Goal: Task Accomplishment & Management: Manage account settings

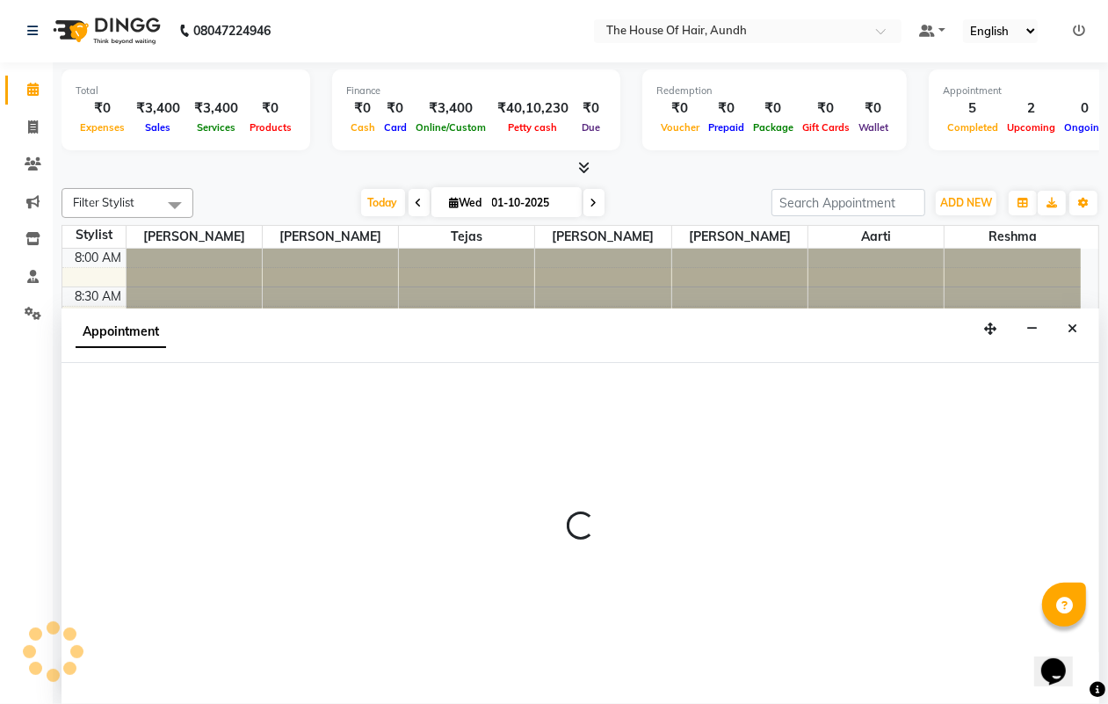
scroll to position [282, 0]
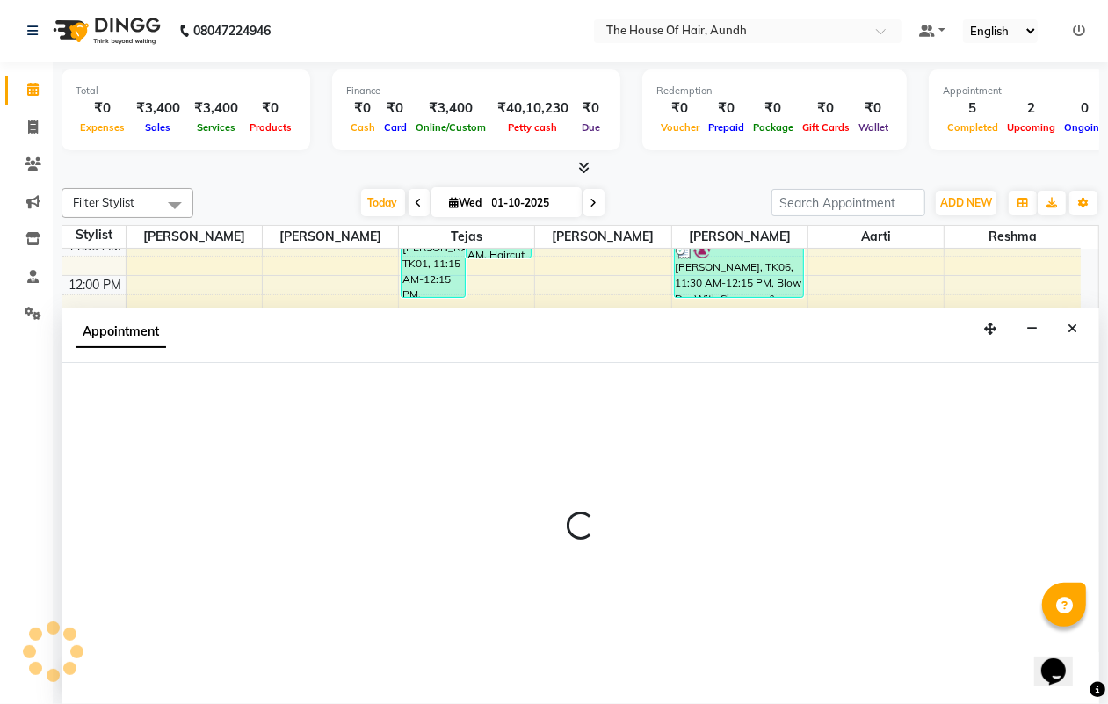
select select "6860"
select select "915"
select select "tentative"
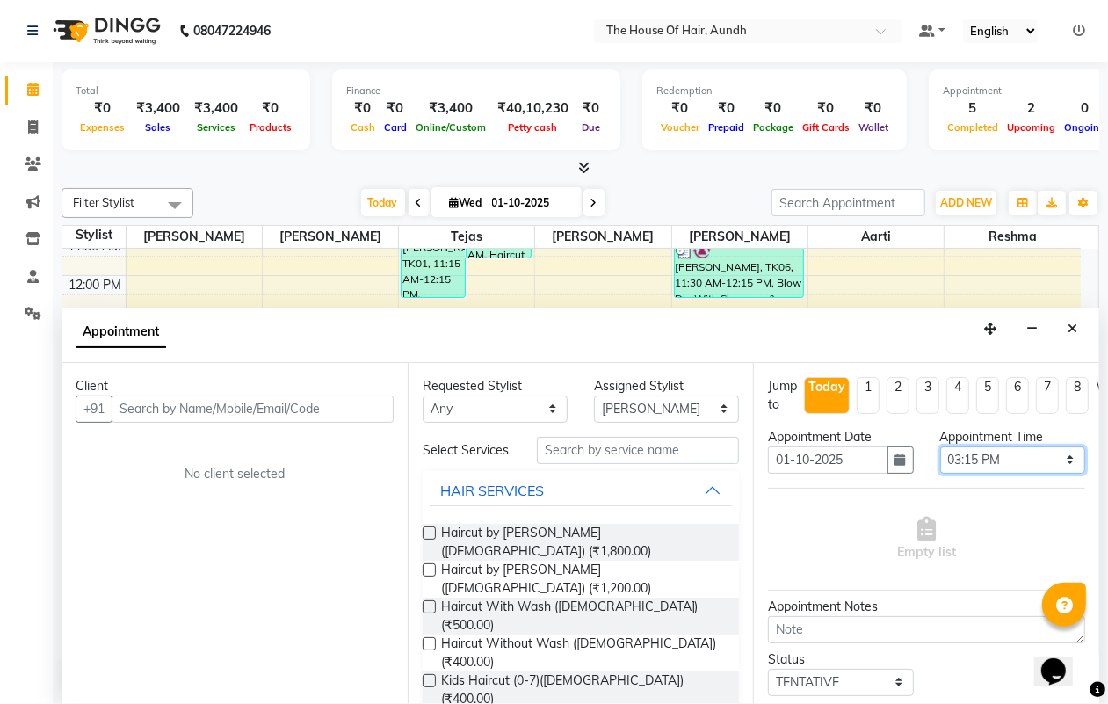
click at [959, 453] on select "Select 09:00 AM 09:15 AM 09:30 AM 09:45 AM 10:00 AM 10:15 AM 10:30 AM 10:45 AM …" at bounding box center [1012, 459] width 145 height 27
select select "930"
click at [940, 446] on select "Select 09:00 AM 09:15 AM 09:30 AM 09:45 AM 10:00 AM 10:15 AM 10:30 AM 10:45 AM …" at bounding box center [1012, 459] width 145 height 27
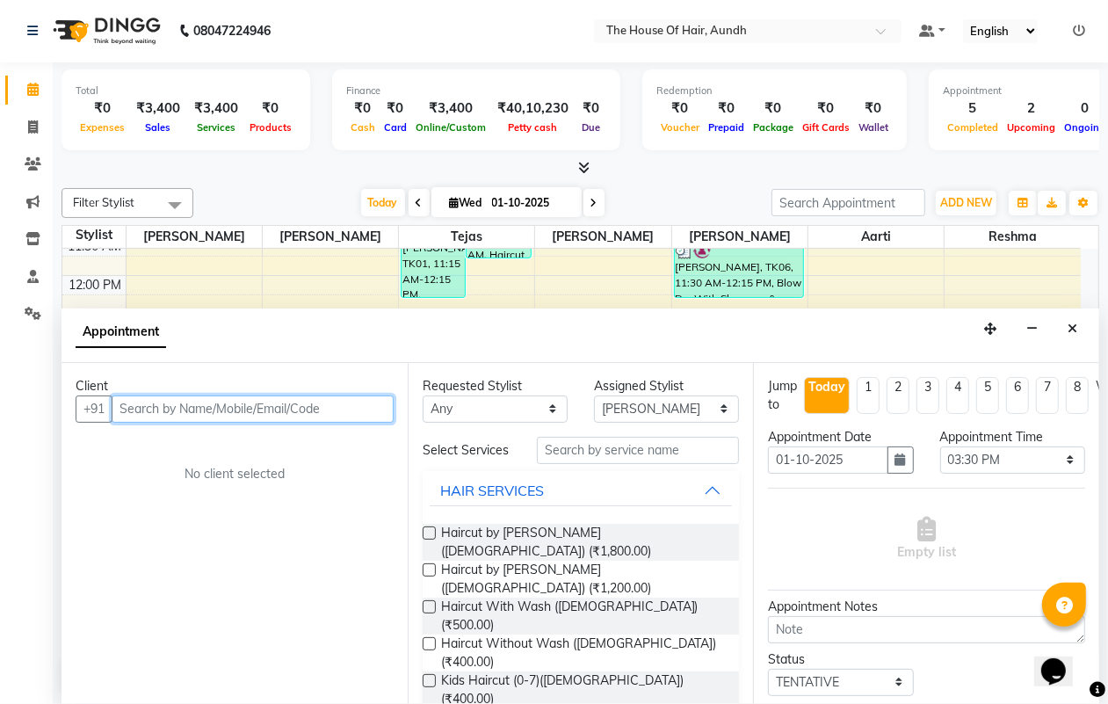
click at [239, 400] on input "text" at bounding box center [253, 408] width 282 height 27
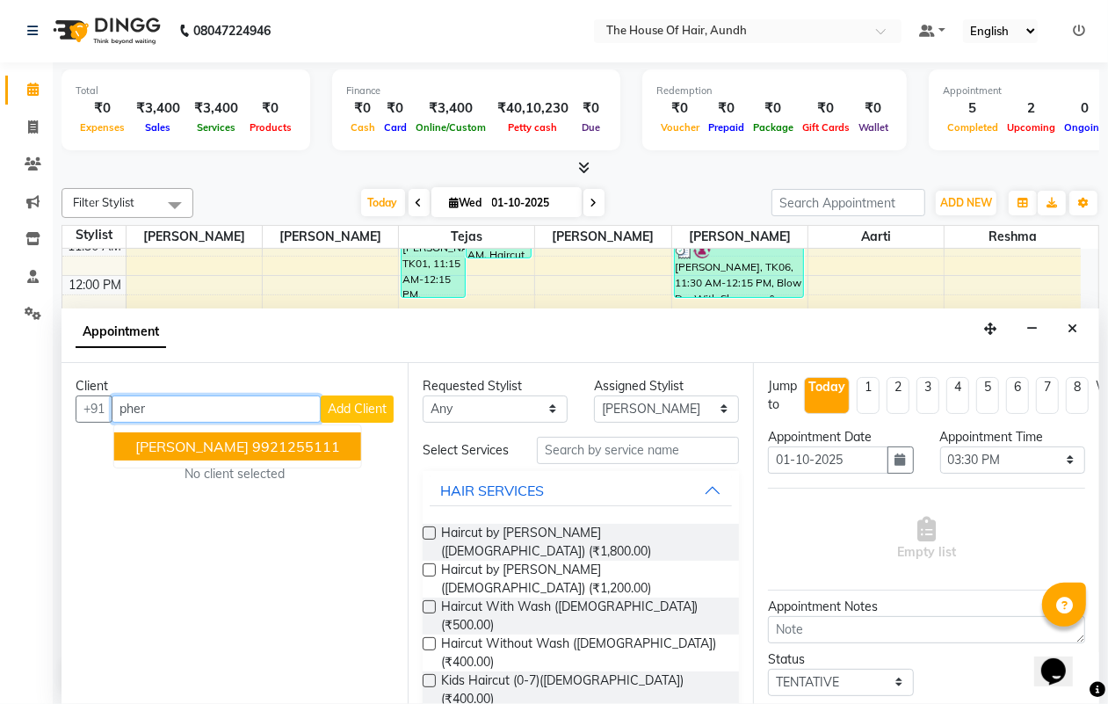
click at [283, 441] on ngb-highlight "9921255111" at bounding box center [296, 446] width 88 height 18
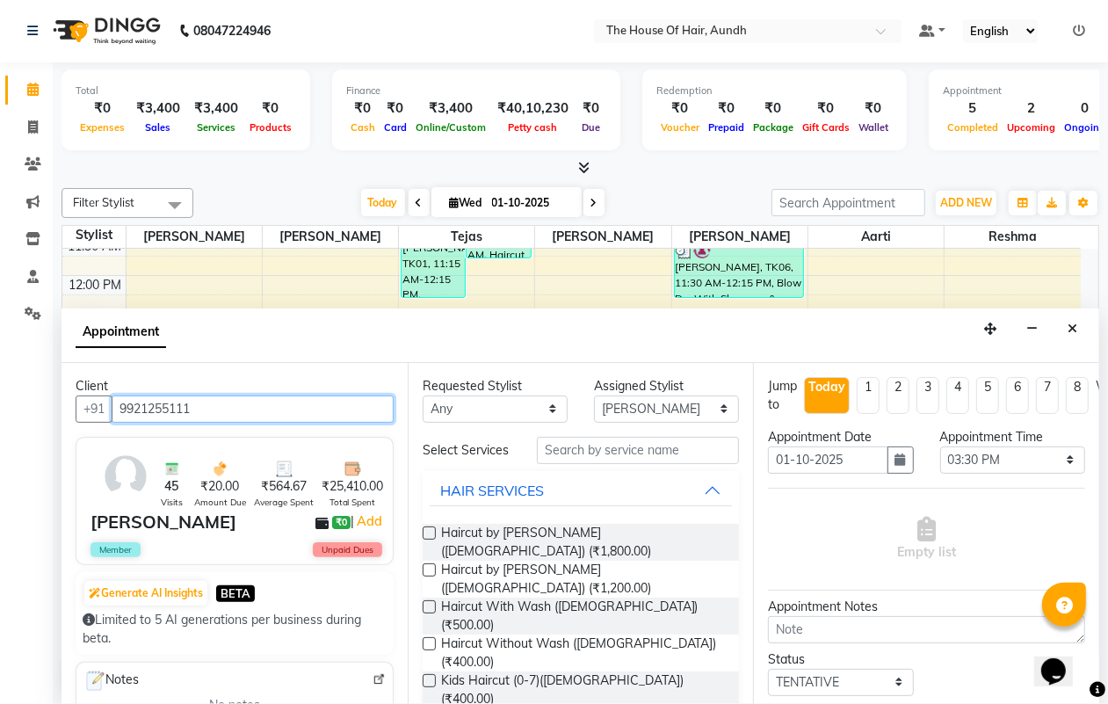
type input "9921255111"
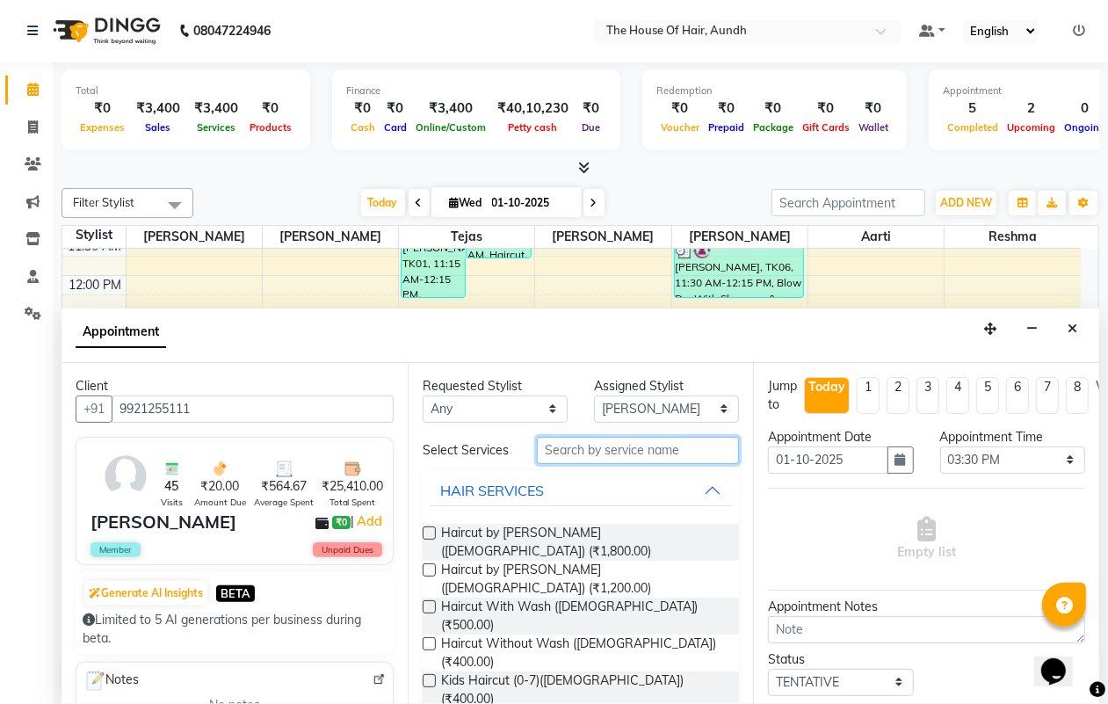
click at [609, 449] on input "text" at bounding box center [638, 450] width 202 height 27
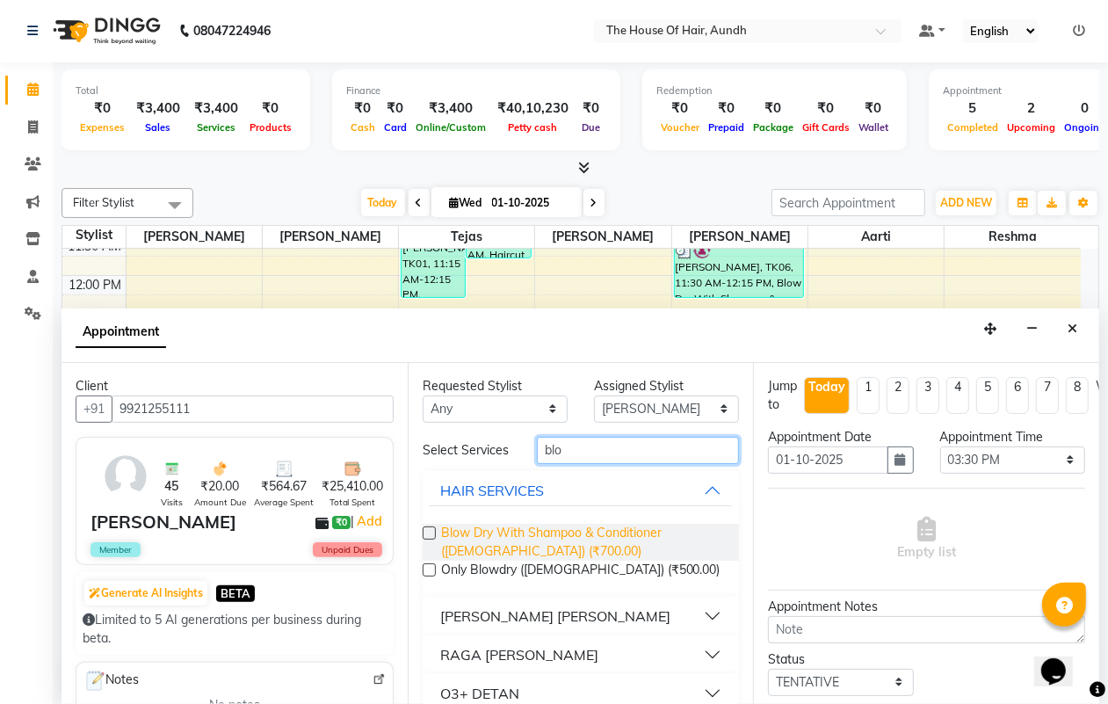
type input "blo"
click at [586, 549] on span "Blow Dry With Shampoo & Conditioner ([DEMOGRAPHIC_DATA]) (₹700.00)" at bounding box center [583, 542] width 285 height 37
checkbox input "false"
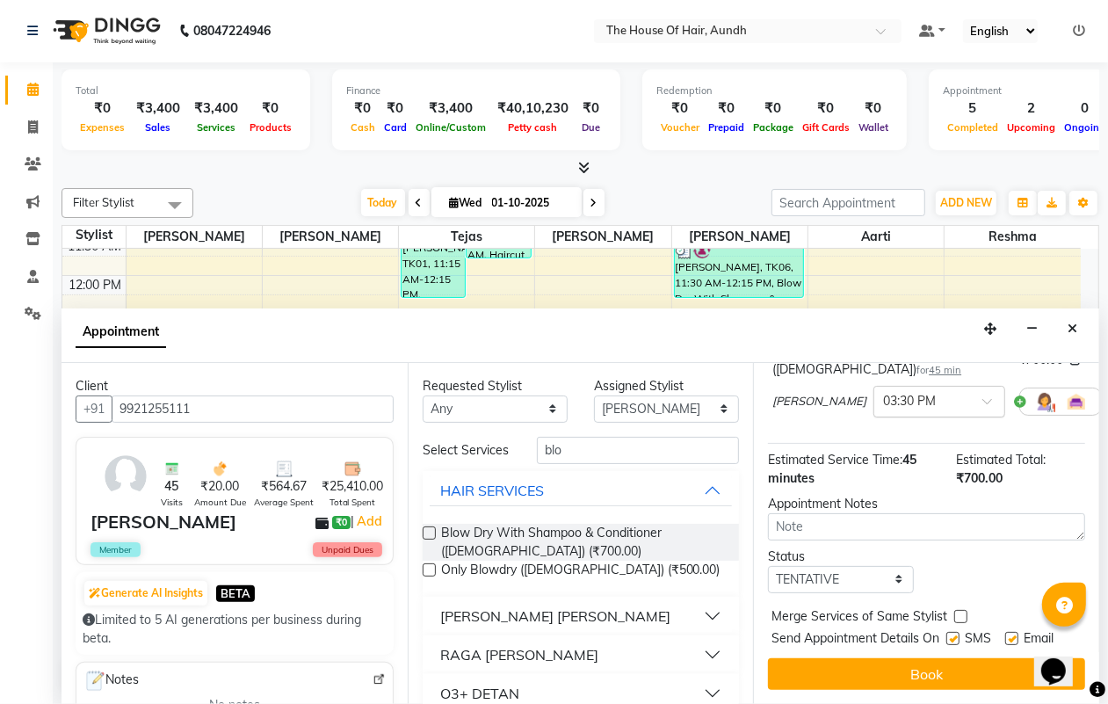
scroll to position [190, 0]
click at [831, 566] on select "Select TENTATIVE CONFIRM CHECK-IN UPCOMING" at bounding box center [840, 579] width 145 height 27
select select "upcoming"
click at [768, 566] on select "Select TENTATIVE CONFIRM CHECK-IN UPCOMING" at bounding box center [840, 579] width 145 height 27
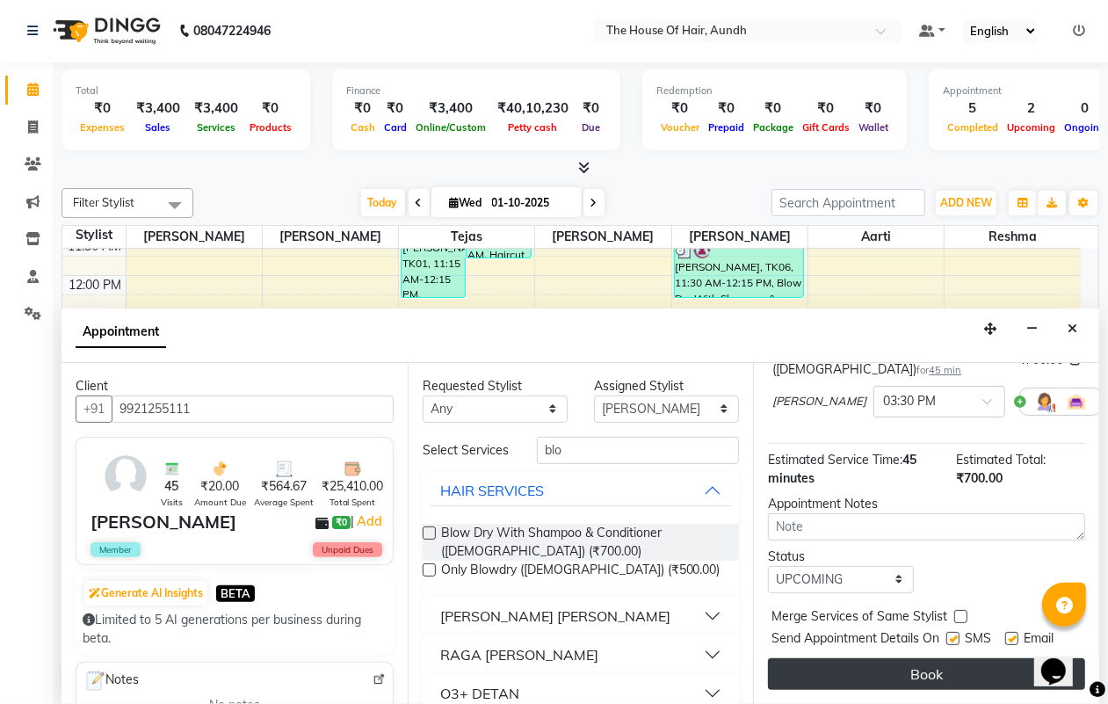
click at [798, 661] on button "Book" at bounding box center [926, 674] width 317 height 32
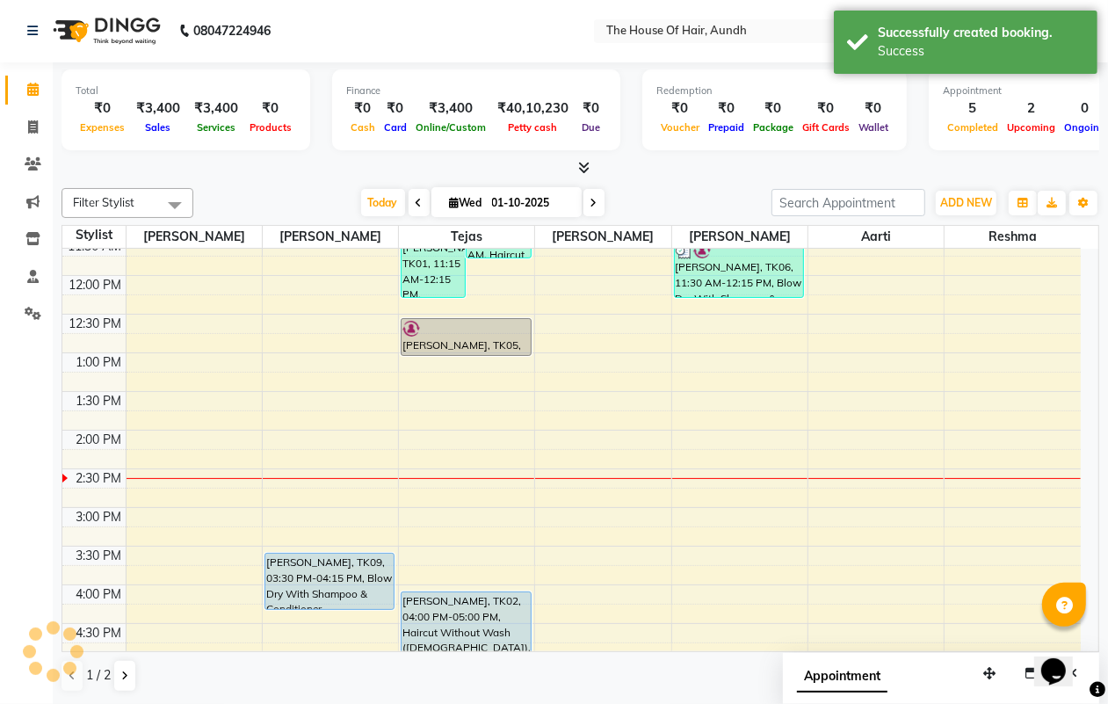
scroll to position [0, 0]
click at [372, 212] on span "Today" at bounding box center [383, 203] width 44 height 27
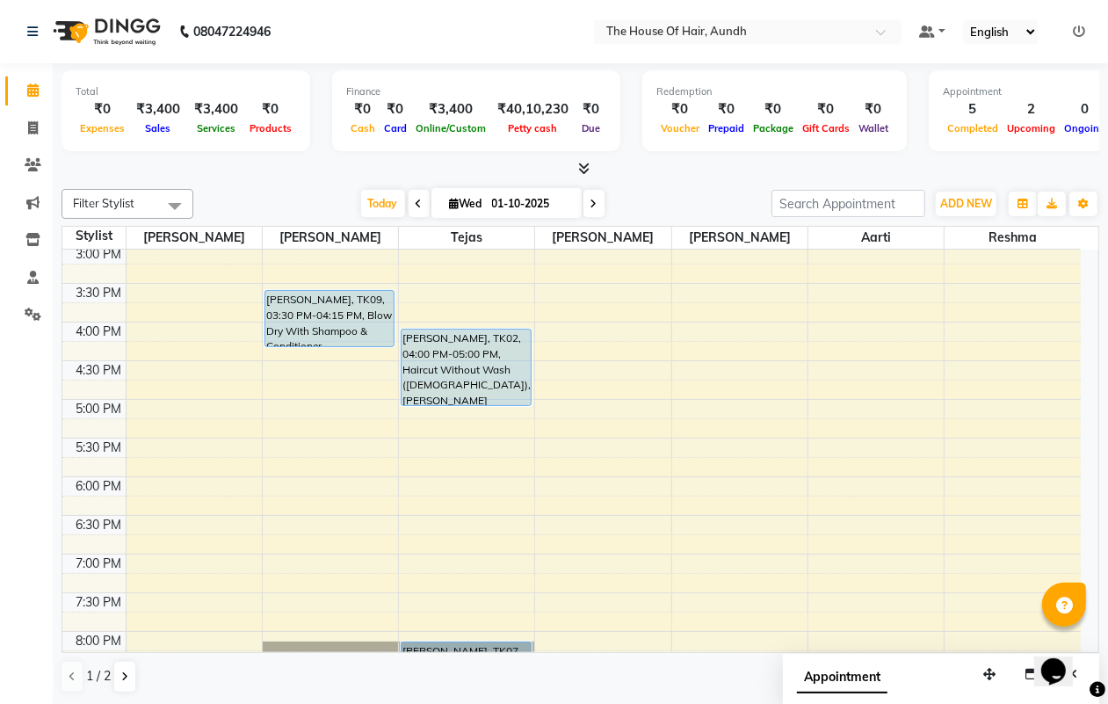
scroll to position [580, 0]
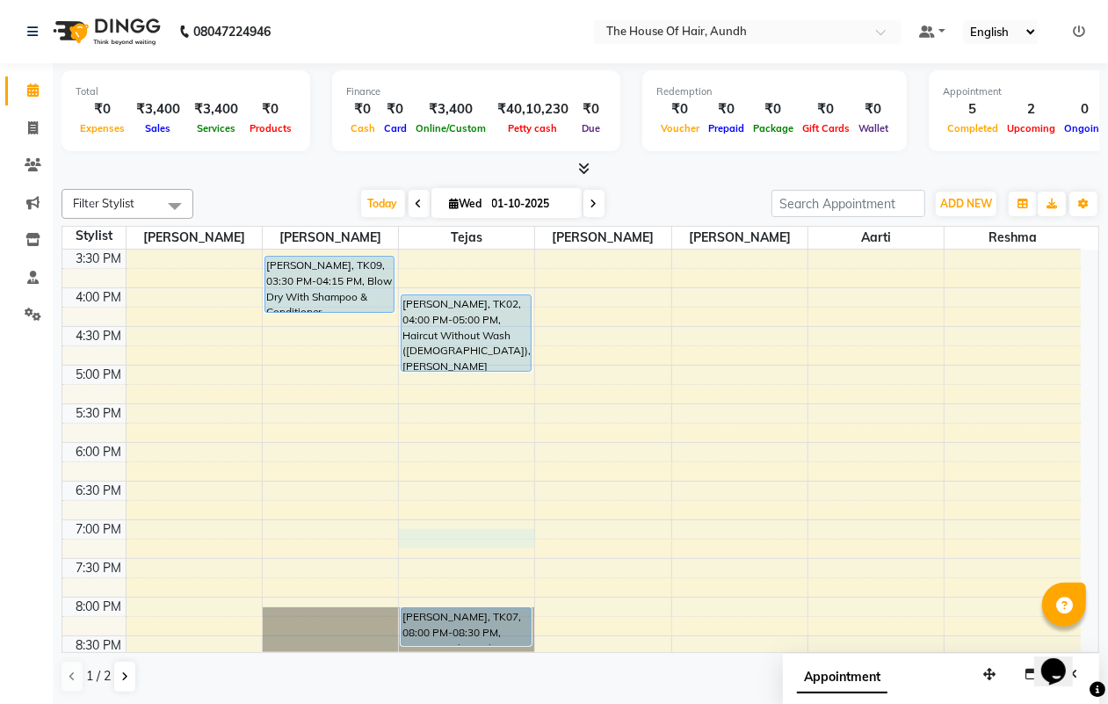
click at [461, 536] on div "8:00 AM 8:30 AM 9:00 AM 9:30 AM 10:00 AM 10:30 AM 11:00 AM 11:30 AM 12:00 PM 12…" at bounding box center [571, 210] width 1018 height 1081
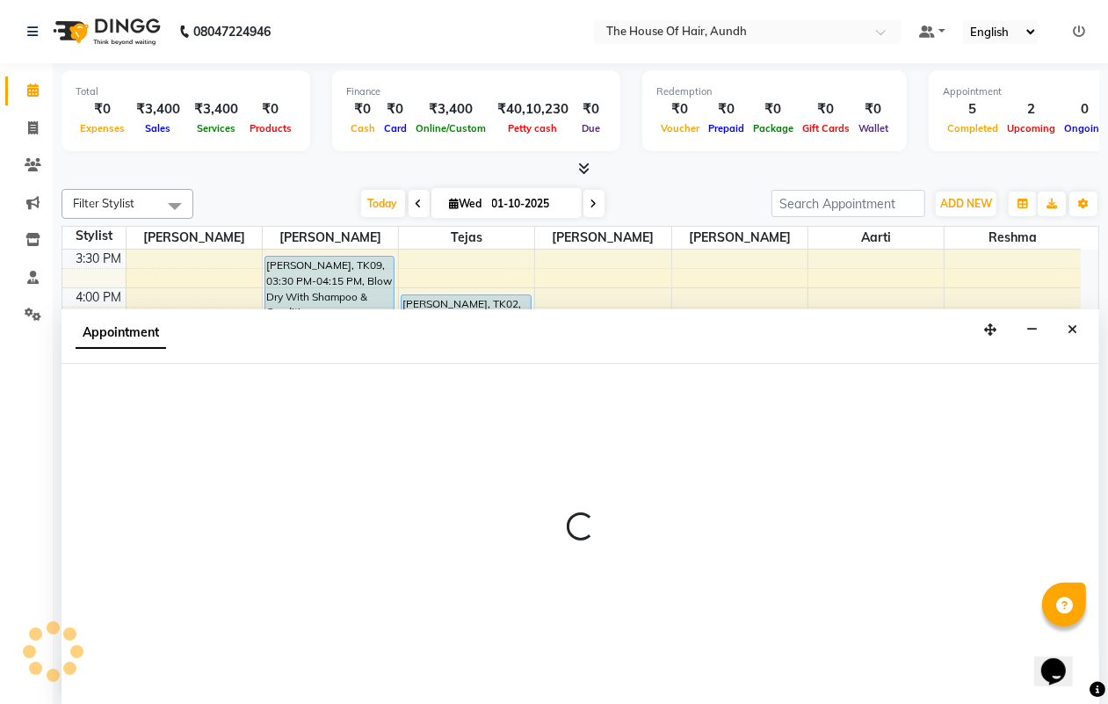
scroll to position [1, 0]
select select "6864"
select select "1140"
select select "tentative"
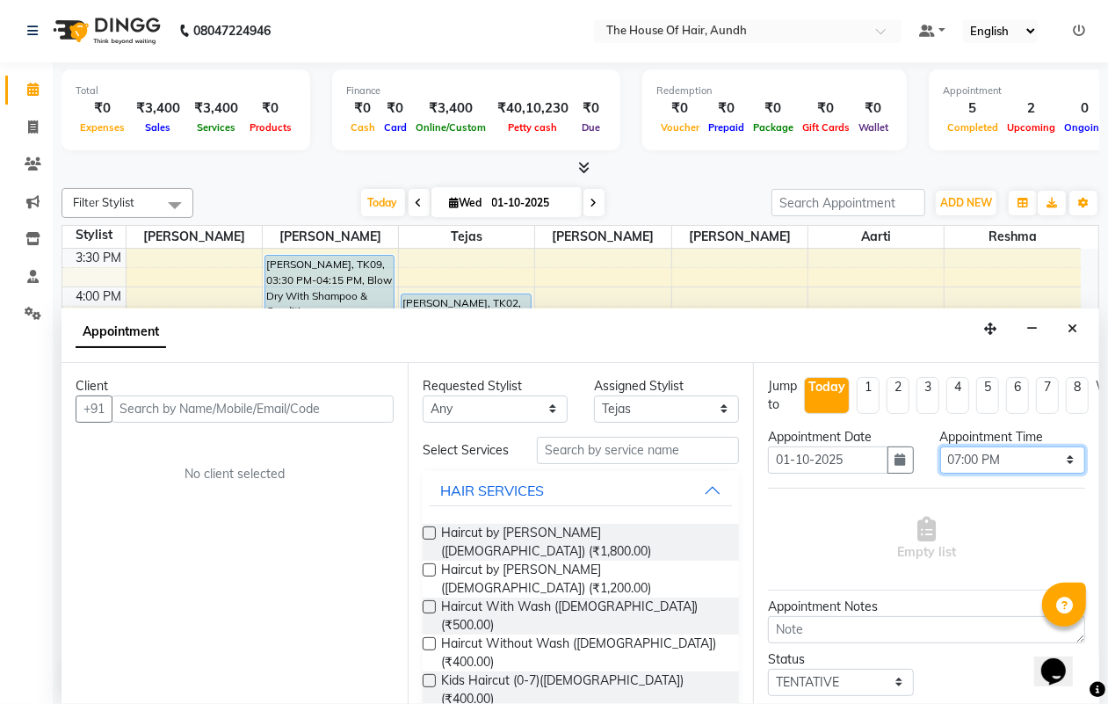
click at [1012, 446] on select "Select 09:00 AM 09:15 AM 09:30 AM 09:45 AM 10:00 AM 10:15 AM 10:30 AM 10:45 AM …" at bounding box center [1012, 459] width 145 height 27
select select "1110"
click at [940, 446] on select "Select 09:00 AM 09:15 AM 09:30 AM 09:45 AM 10:00 AM 10:15 AM 10:30 AM 10:45 AM …" at bounding box center [1012, 459] width 145 height 27
click at [647, 449] on input "text" at bounding box center [638, 450] width 202 height 27
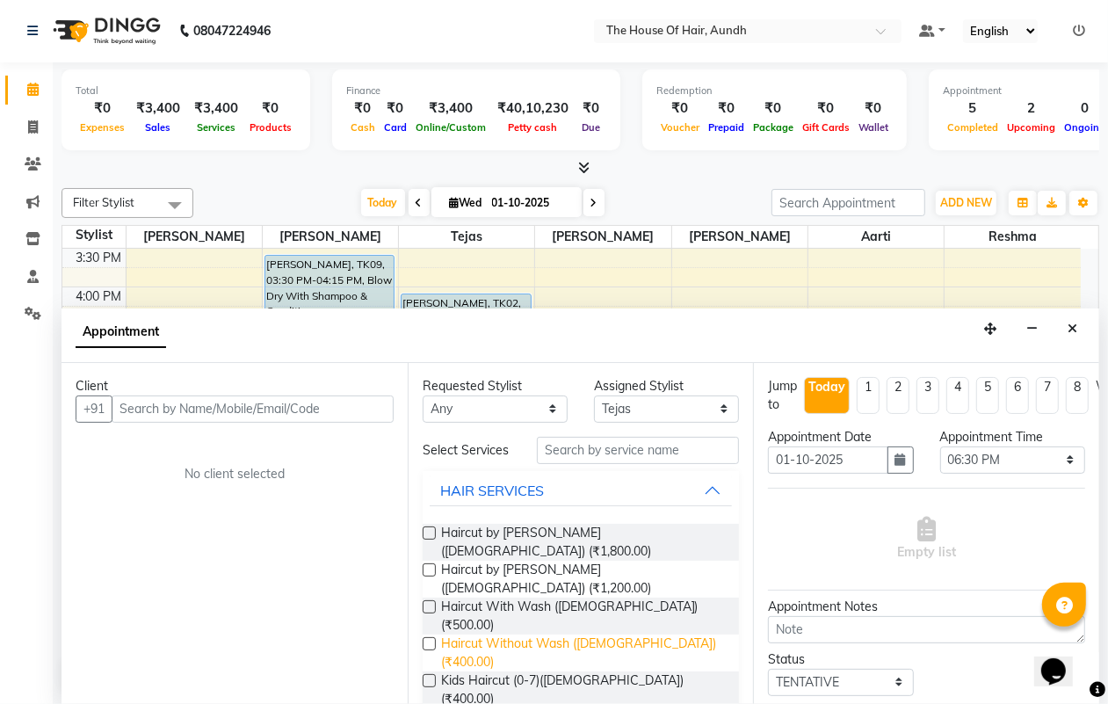
click at [477, 634] on span "Haircut Without Wash ([DEMOGRAPHIC_DATA]) (₹400.00)" at bounding box center [583, 652] width 285 height 37
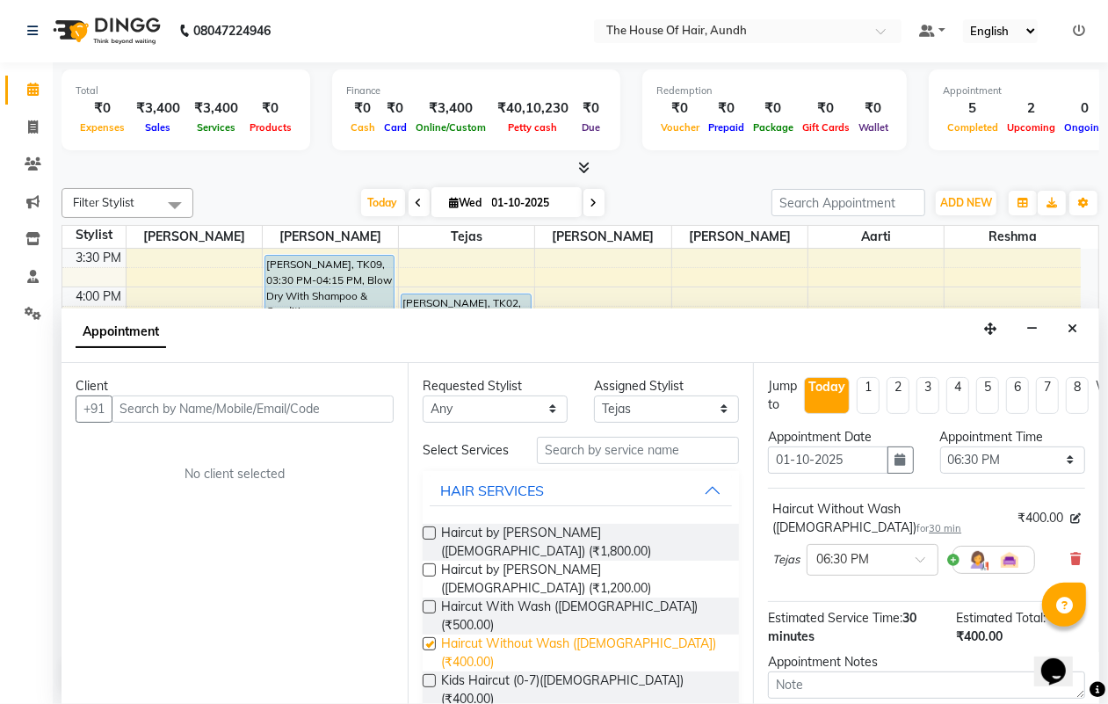
checkbox input "false"
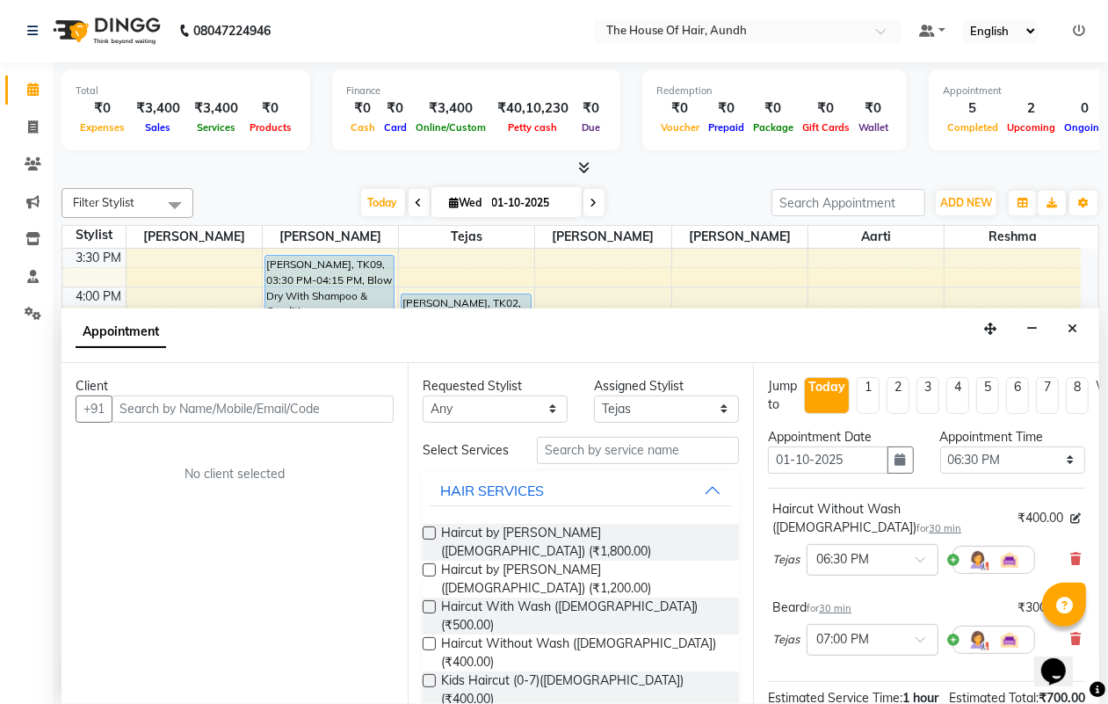
checkbox input "false"
click at [336, 410] on input "text" at bounding box center [253, 408] width 282 height 27
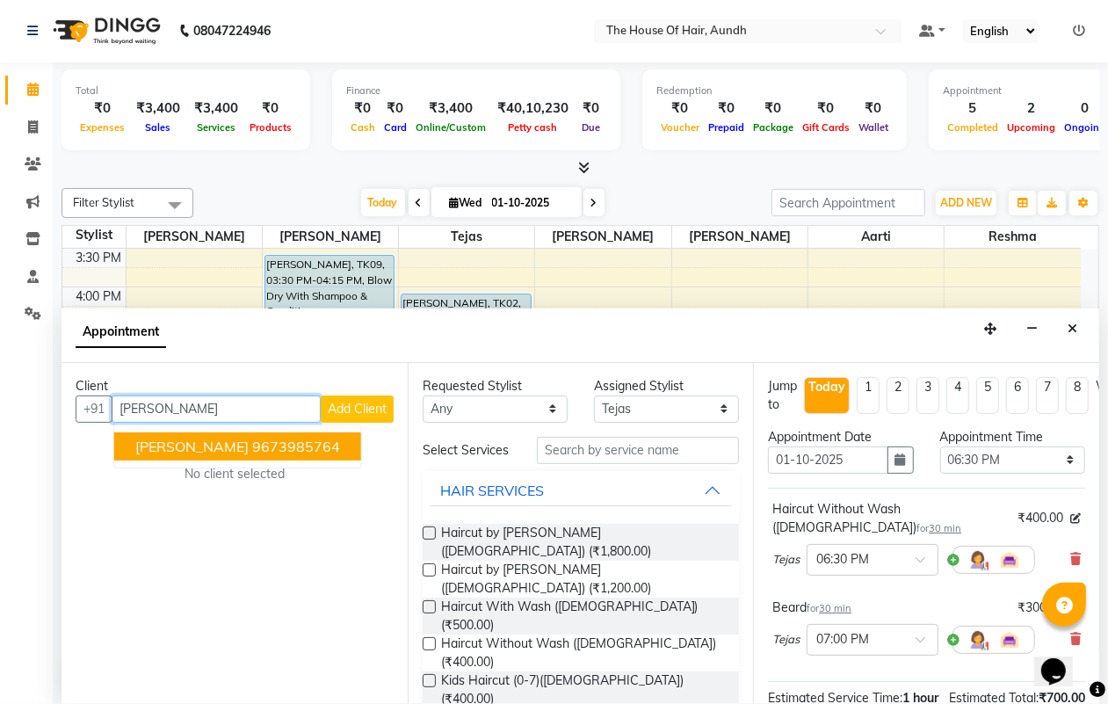
click at [269, 451] on ngb-highlight "9673985764" at bounding box center [296, 446] width 88 height 18
type input "9673985764"
click at [269, 451] on div "Client [PHONE_NUMBER] [PERSON_NAME] 9673985764 Add Client No client selected" at bounding box center [234, 533] width 346 height 341
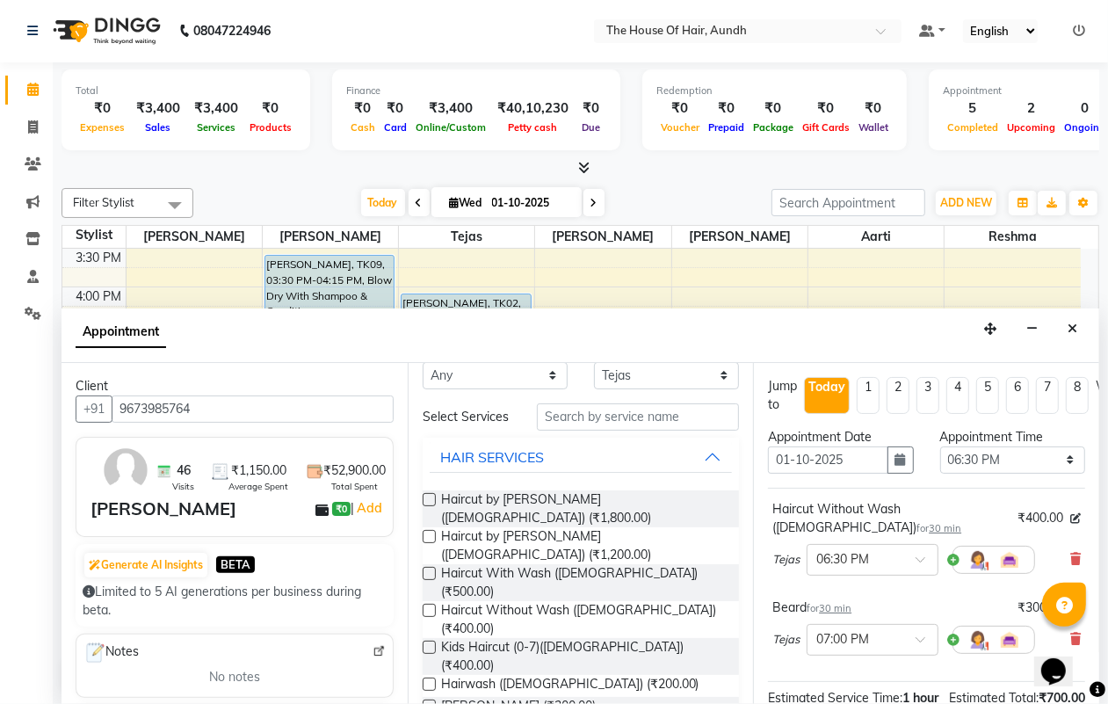
scroll to position [0, 0]
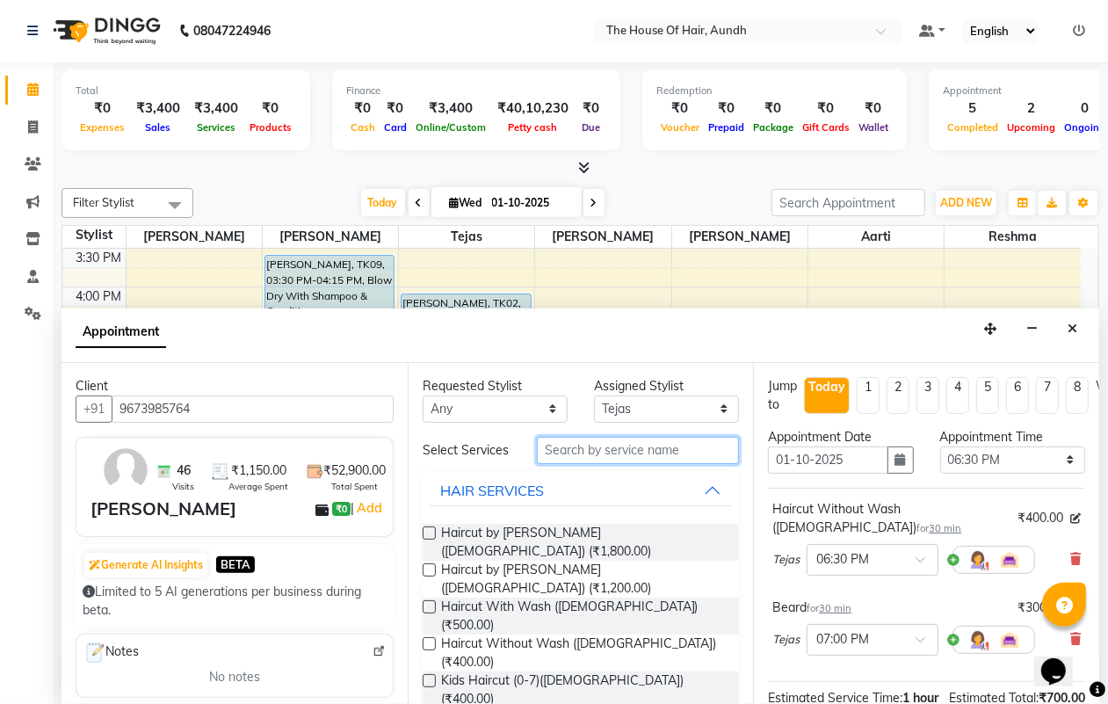
click at [607, 459] on input "text" at bounding box center [638, 450] width 202 height 27
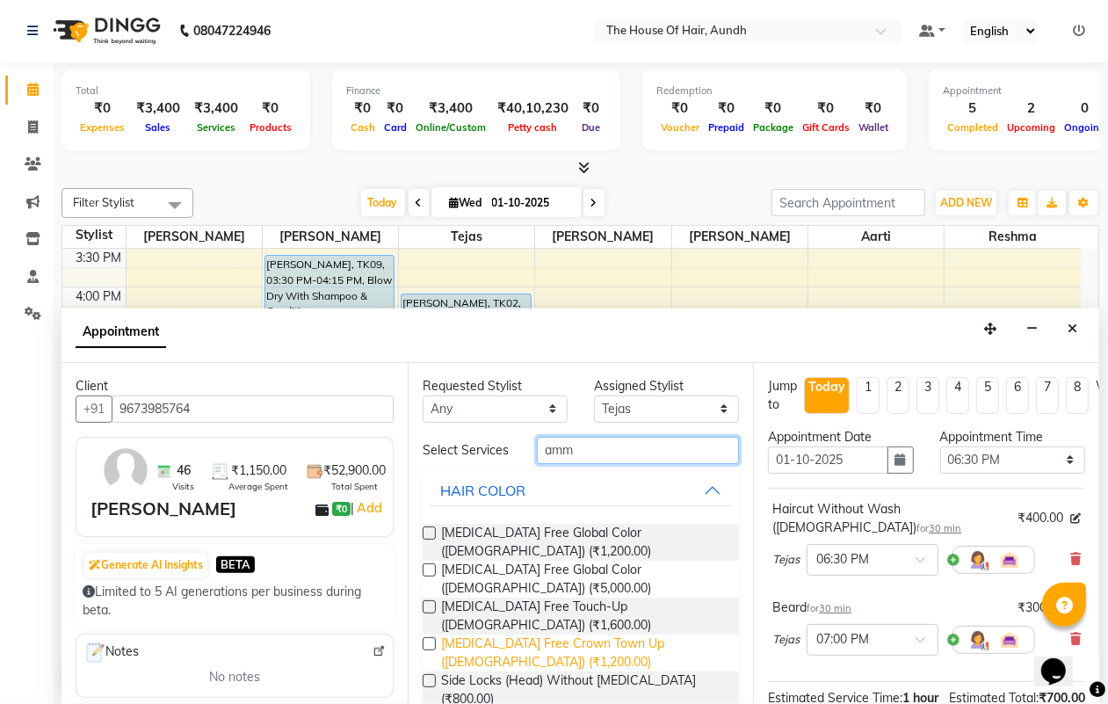
type input "amm"
click at [555, 634] on span "[MEDICAL_DATA] Free Crown Town Up ([DEMOGRAPHIC_DATA]) (₹1,200.00)" at bounding box center [583, 652] width 285 height 37
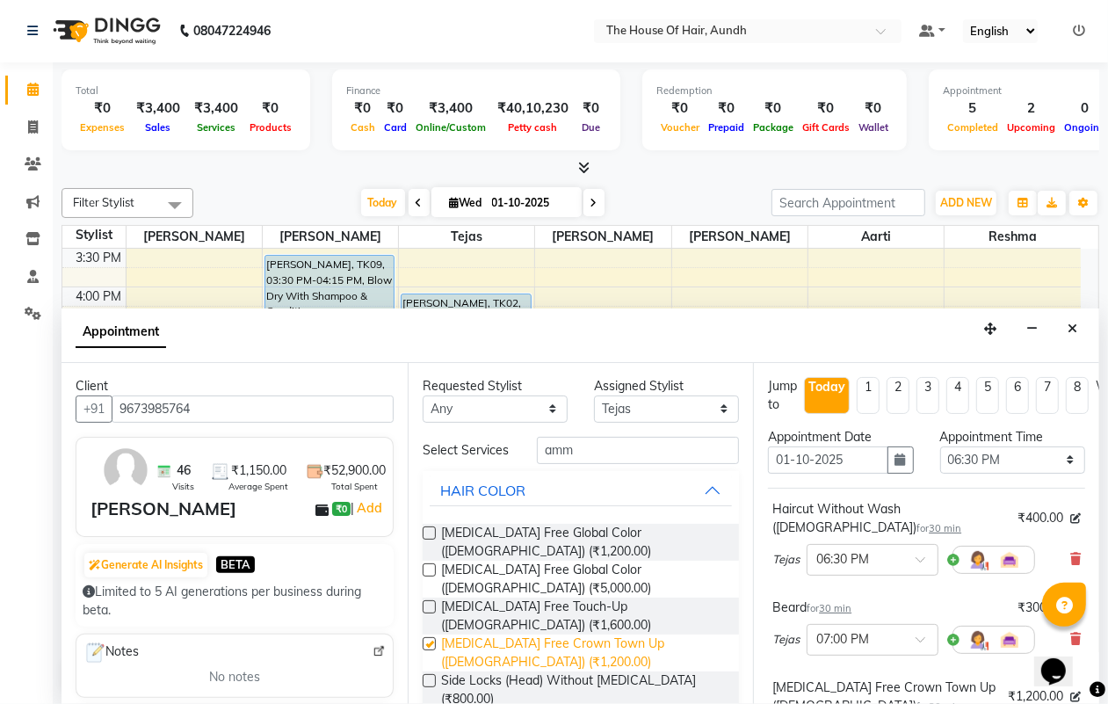
checkbox input "false"
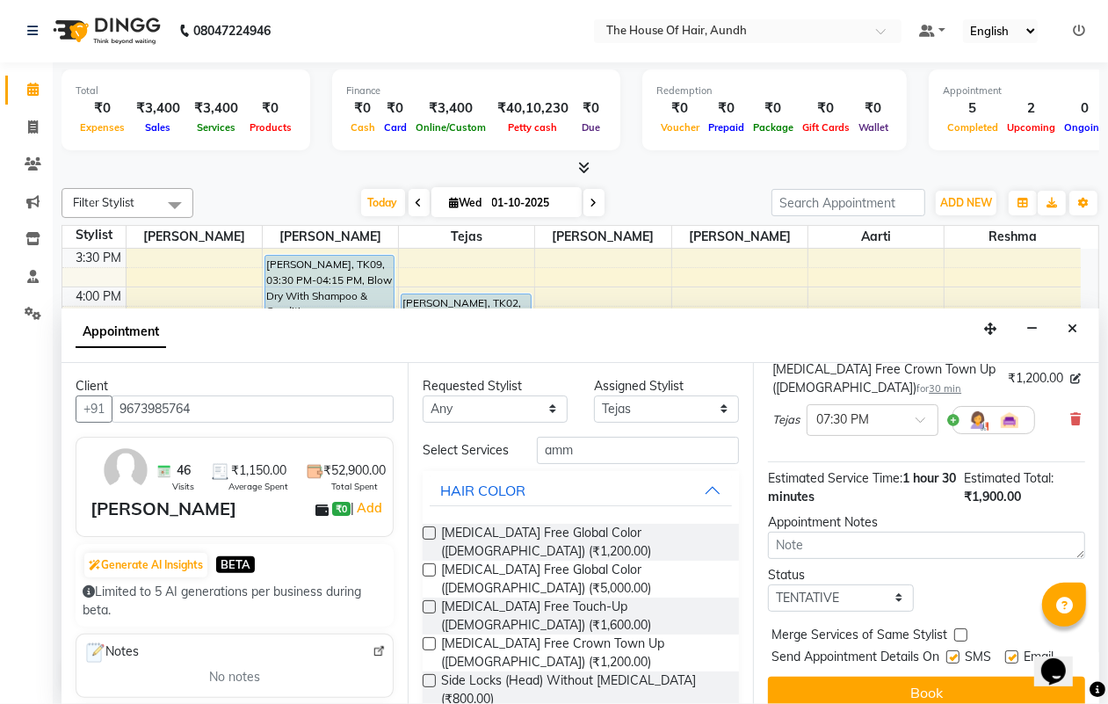
scroll to position [329, 0]
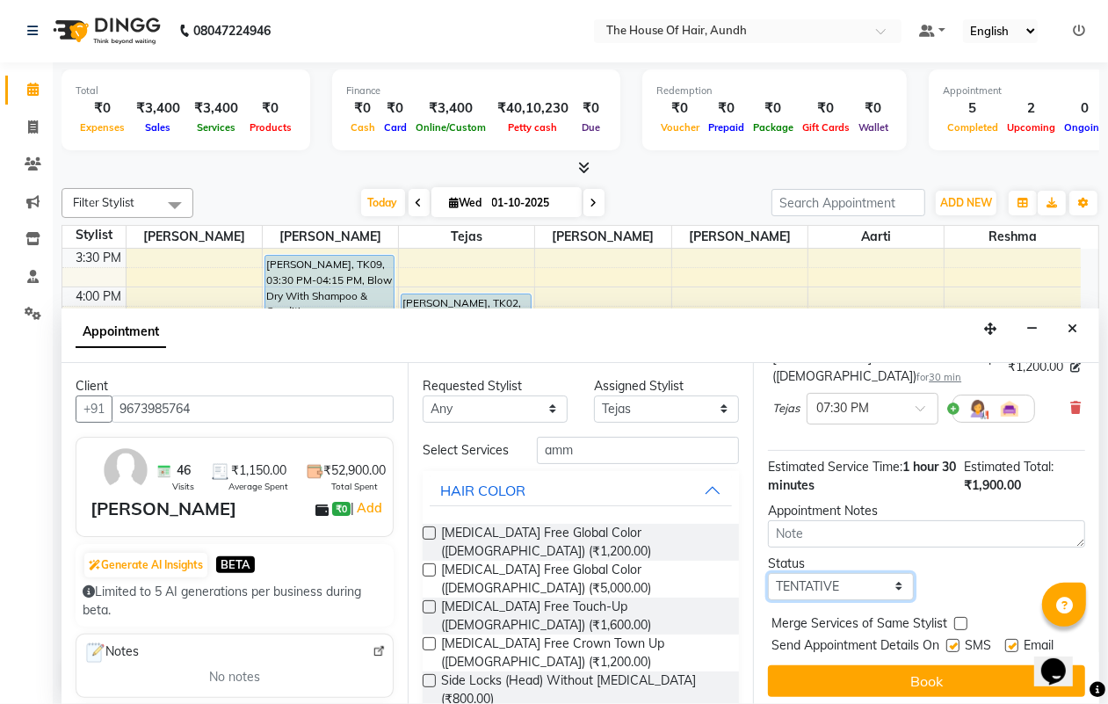
click at [835, 573] on select "Select TENTATIVE CONFIRM CHECK-IN UPCOMING" at bounding box center [840, 586] width 145 height 27
select select "upcoming"
click at [768, 573] on select "Select TENTATIVE CONFIRM CHECK-IN UPCOMING" at bounding box center [840, 586] width 145 height 27
click at [958, 617] on label at bounding box center [960, 623] width 13 height 13
click at [958, 619] on input "checkbox" at bounding box center [959, 624] width 11 height 11
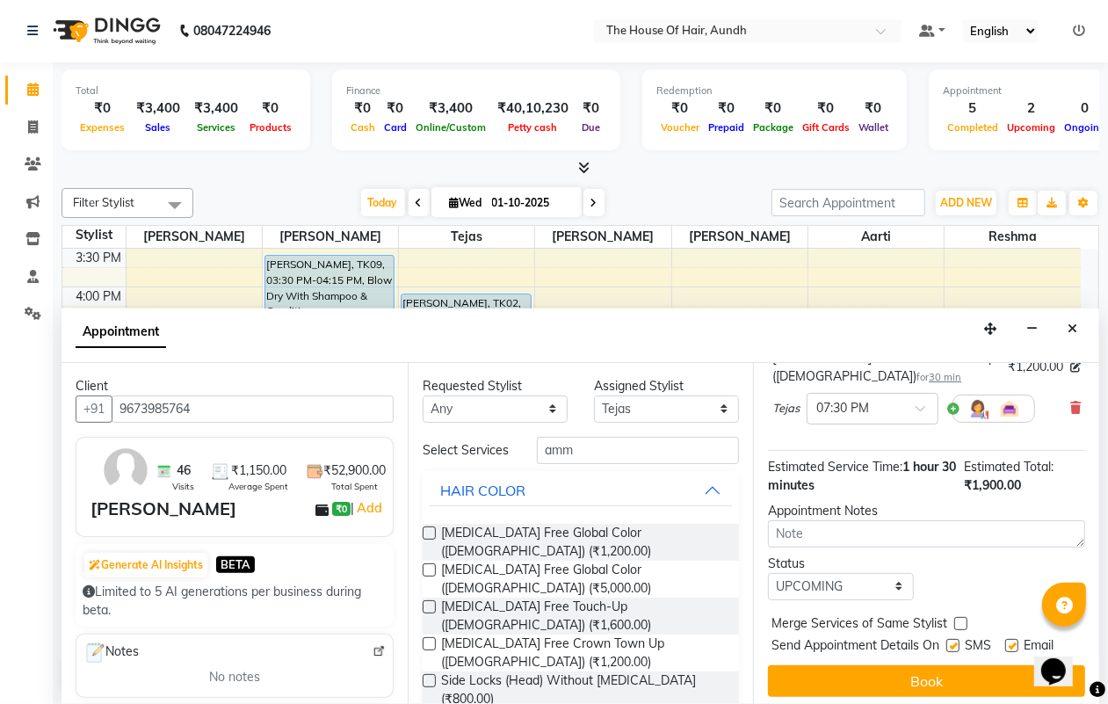
checkbox input "true"
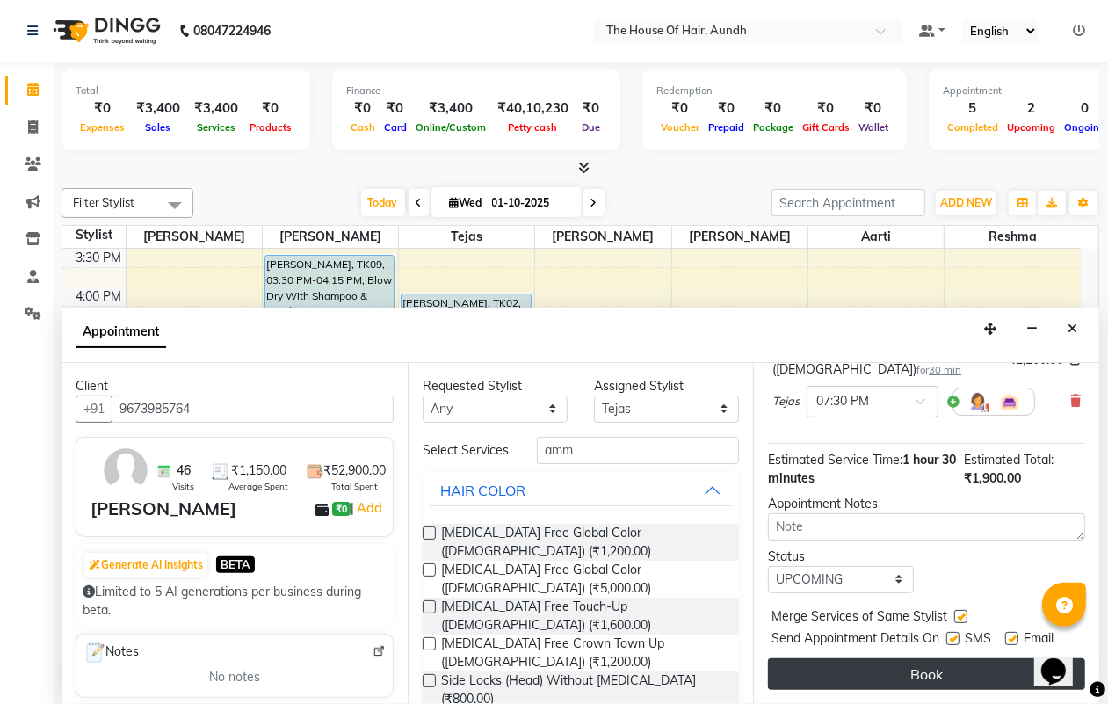
click at [881, 658] on button "Book" at bounding box center [926, 674] width 317 height 32
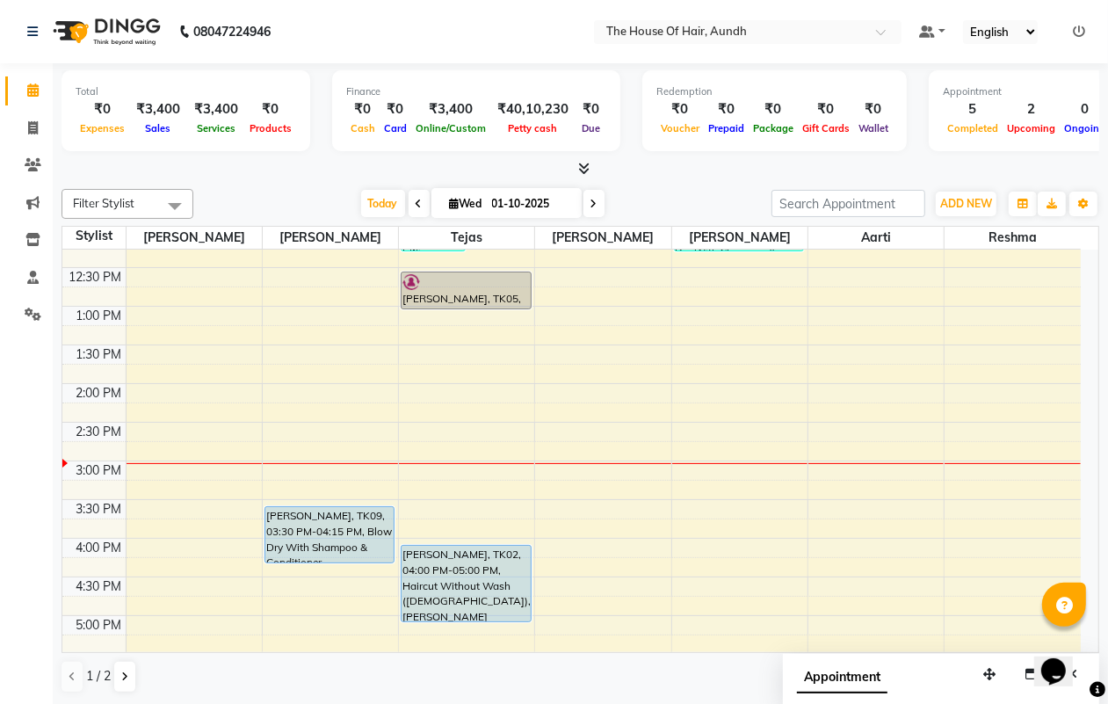
scroll to position [439, 0]
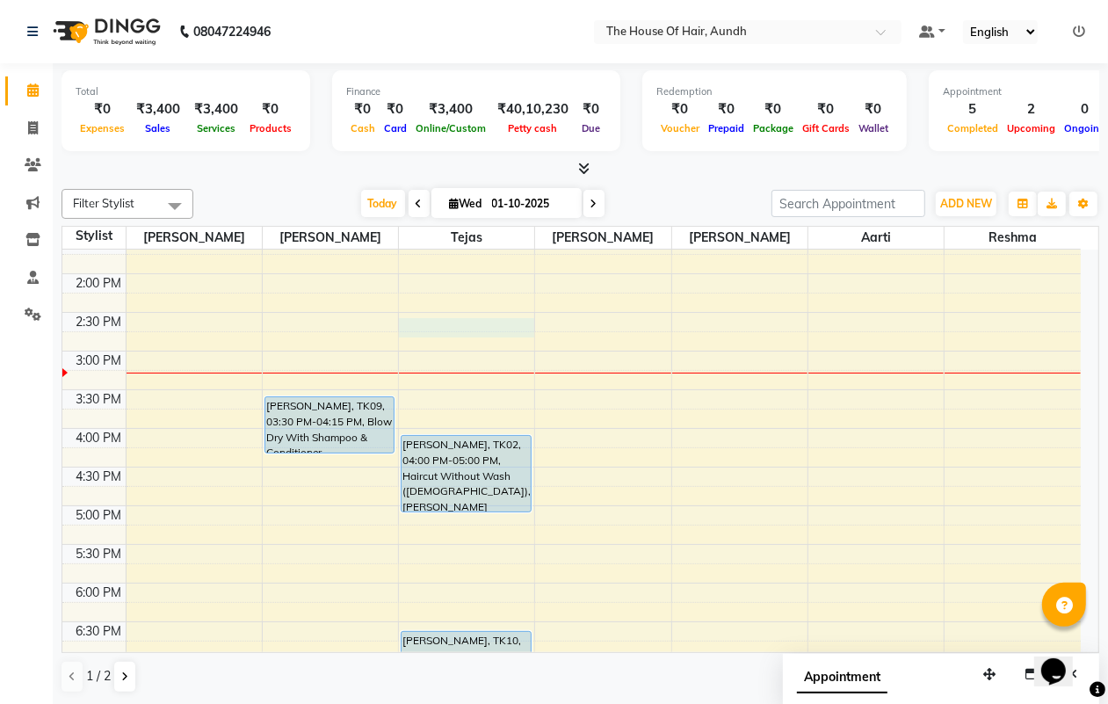
click at [463, 331] on div "8:00 AM 8:30 AM 9:00 AM 9:30 AM 10:00 AM 10:30 AM 11:00 AM 11:30 AM 12:00 PM 12…" at bounding box center [571, 350] width 1018 height 1081
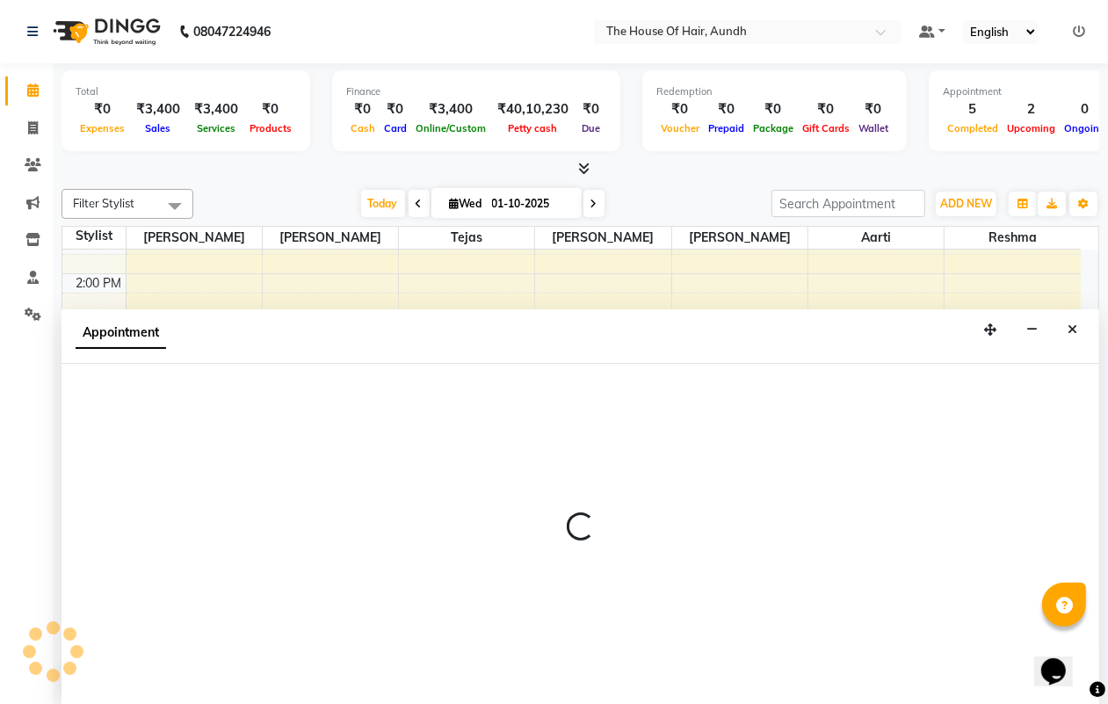
scroll to position [1, 0]
select select "6864"
select select "870"
select select "tentative"
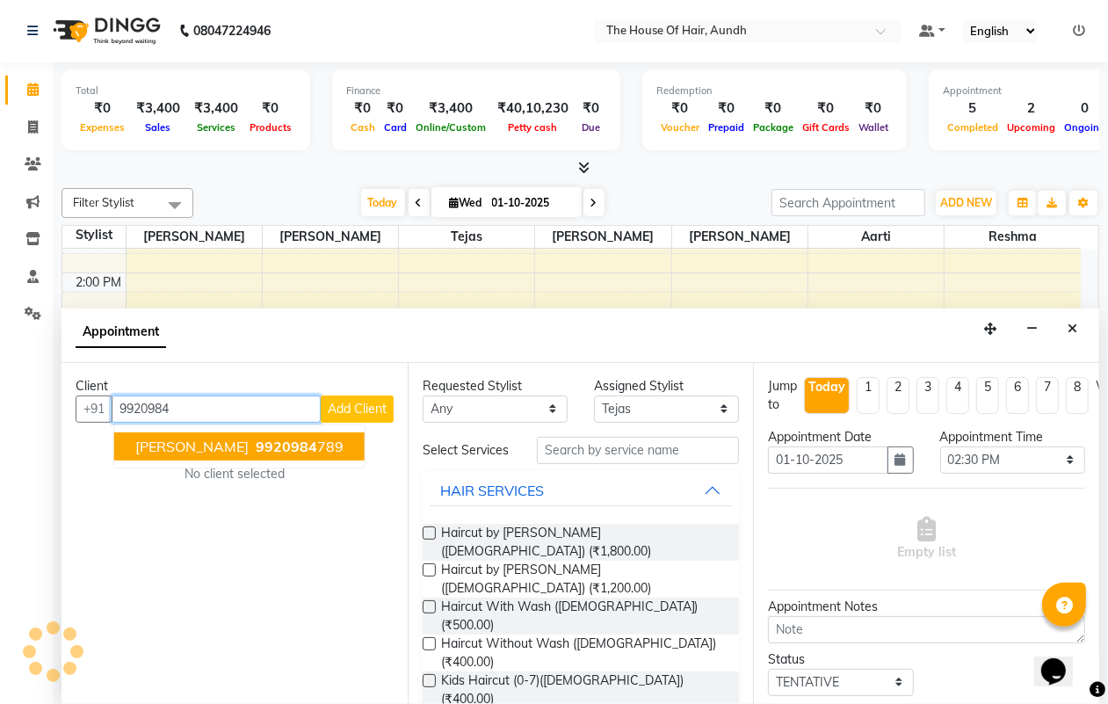
click at [314, 440] on ngb-highlight "9920984 789" at bounding box center [297, 446] width 91 height 18
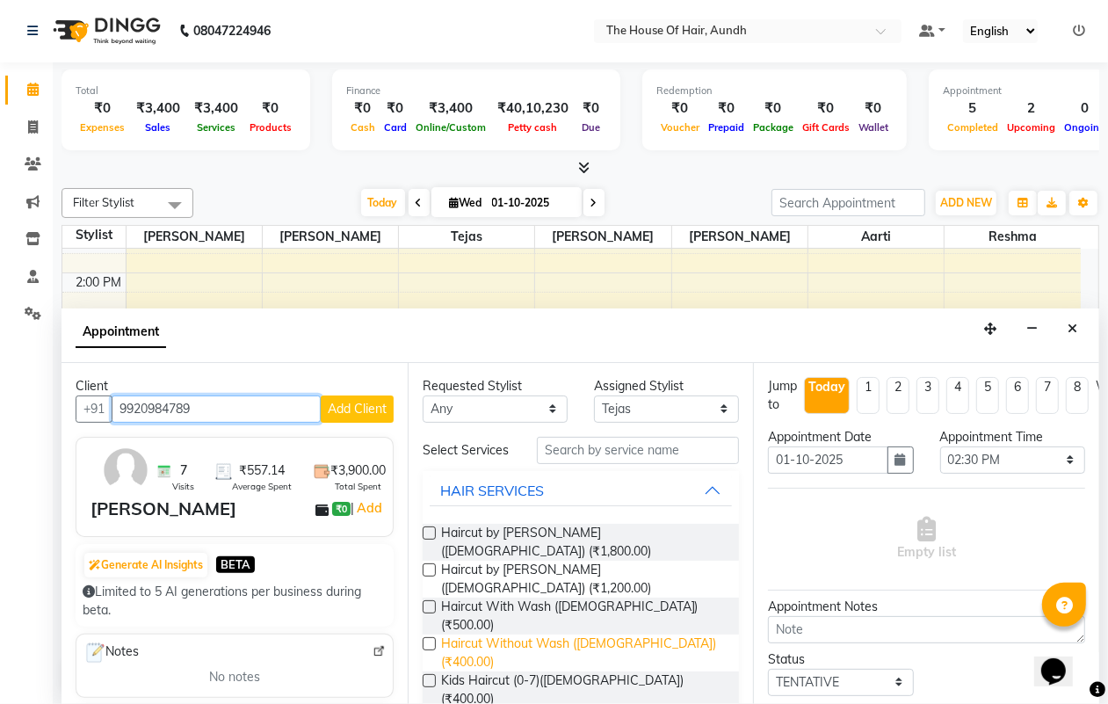
type input "9920984789"
click at [481, 634] on span "Haircut Without Wash ([DEMOGRAPHIC_DATA]) (₹400.00)" at bounding box center [583, 652] width 285 height 37
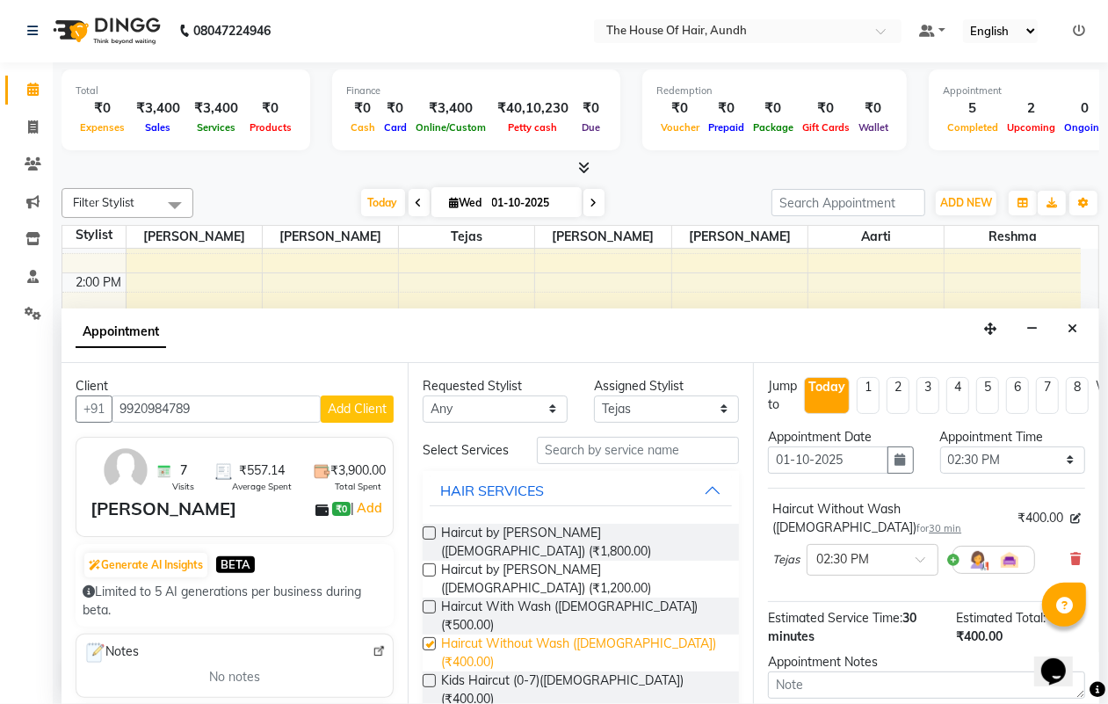
checkbox input "false"
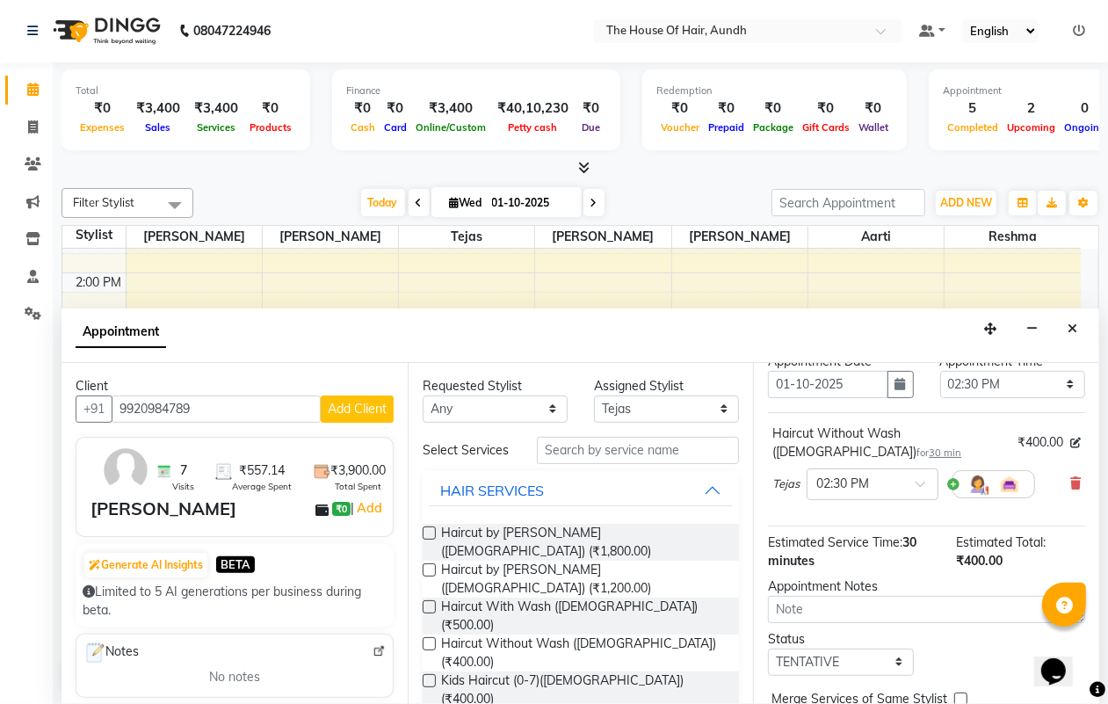
scroll to position [171, 0]
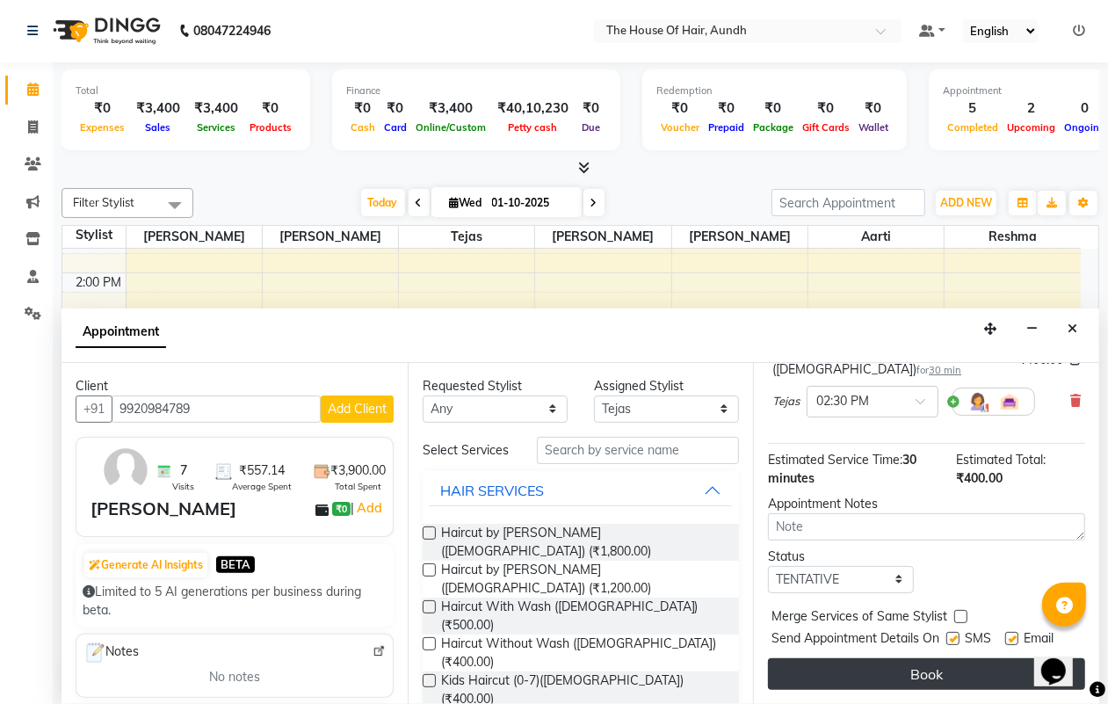
click at [849, 659] on button "Book" at bounding box center [926, 674] width 317 height 32
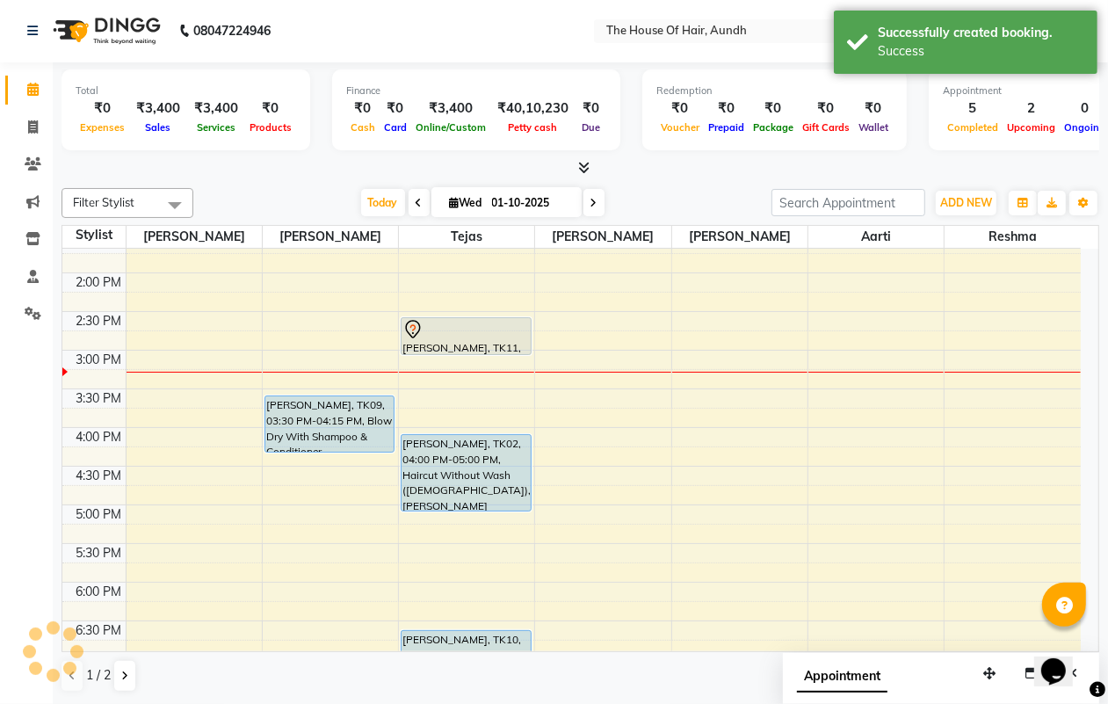
scroll to position [0, 0]
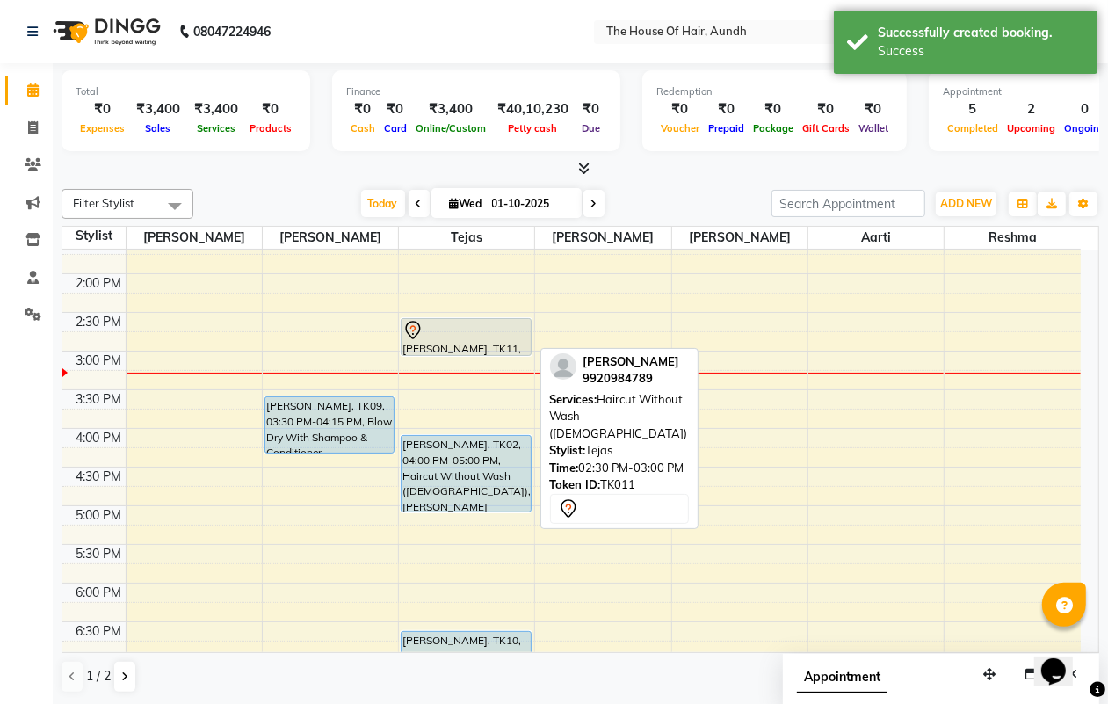
click at [424, 340] on div at bounding box center [465, 330] width 126 height 21
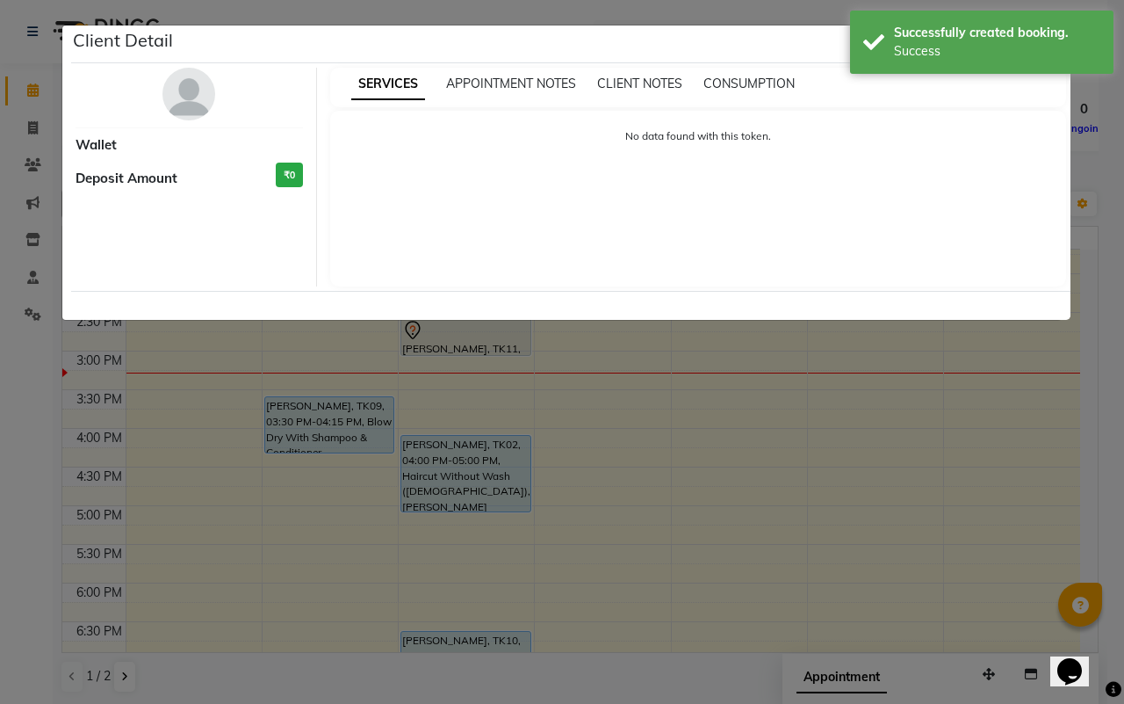
select select "7"
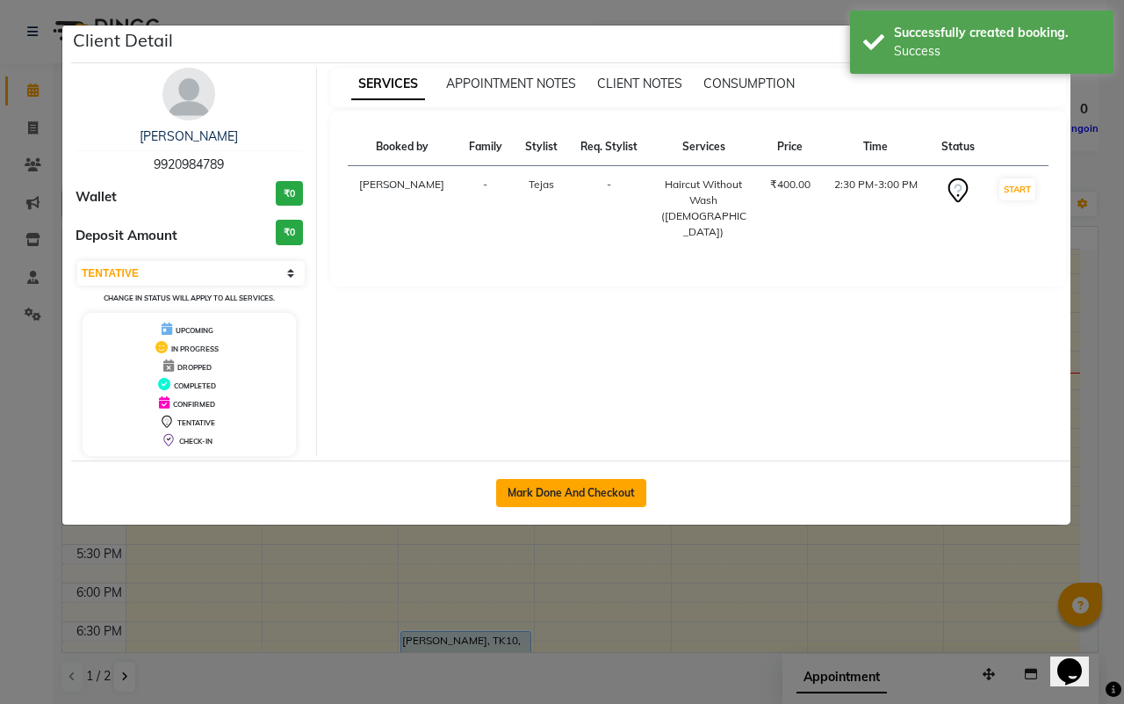
click at [528, 488] on button "Mark Done And Checkout" at bounding box center [571, 493] width 150 height 28
select select "service"
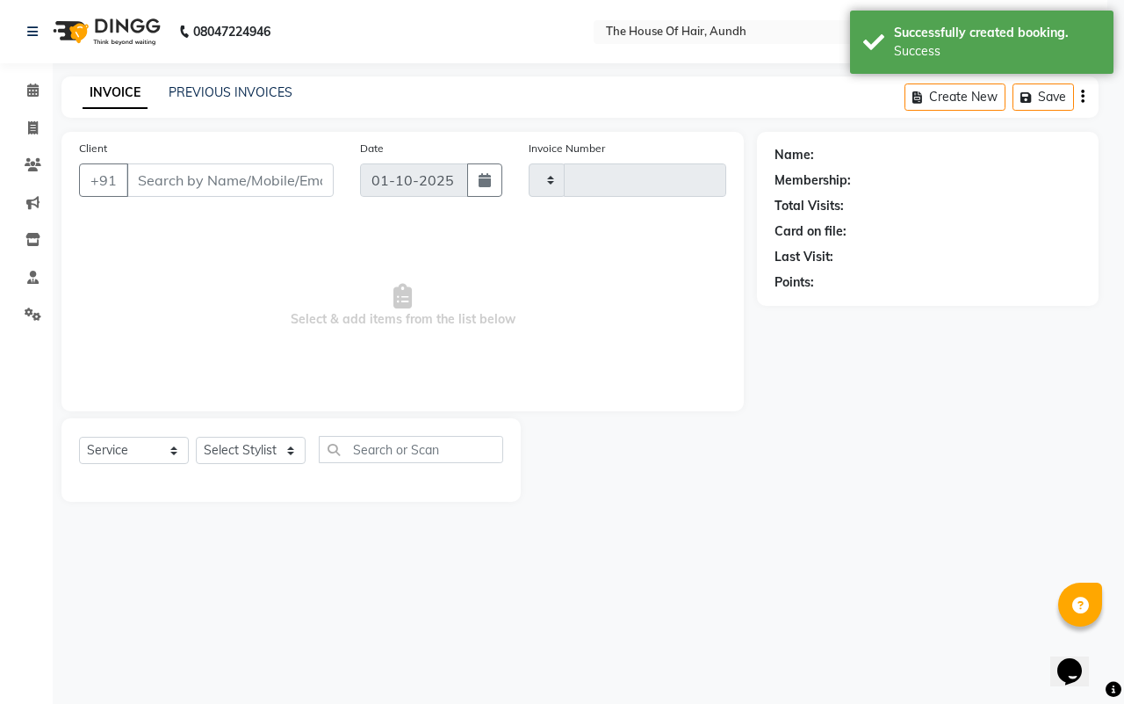
type input "2116"
select select "26"
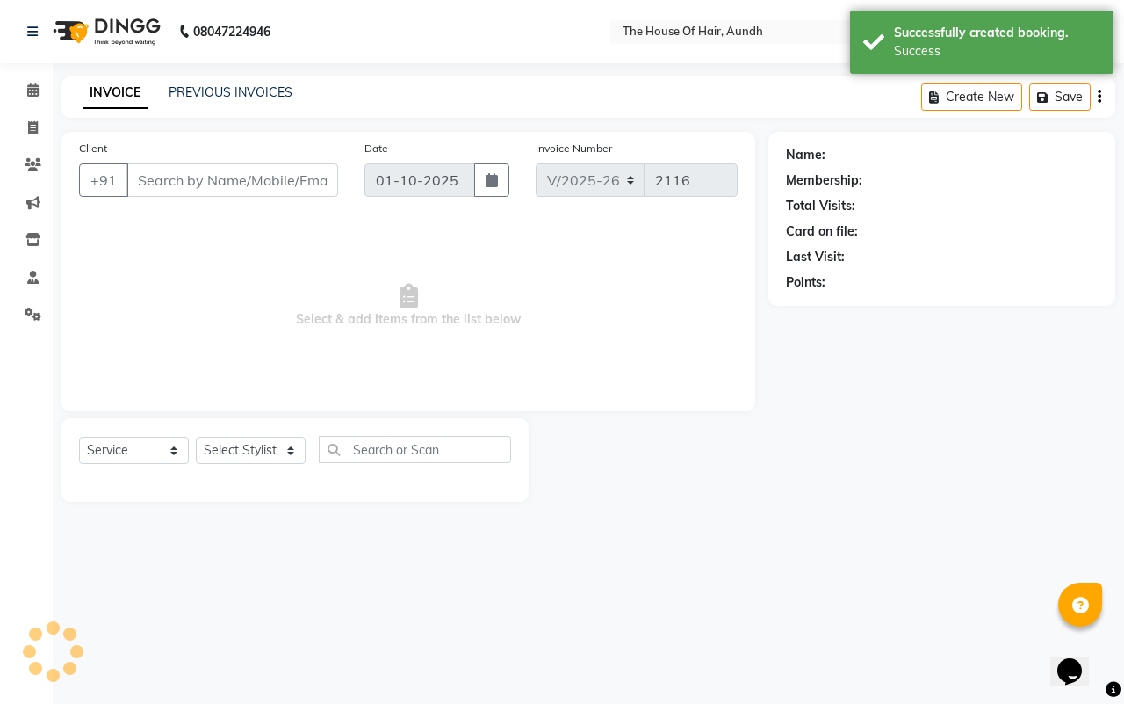
type input "9920984789"
select select "6864"
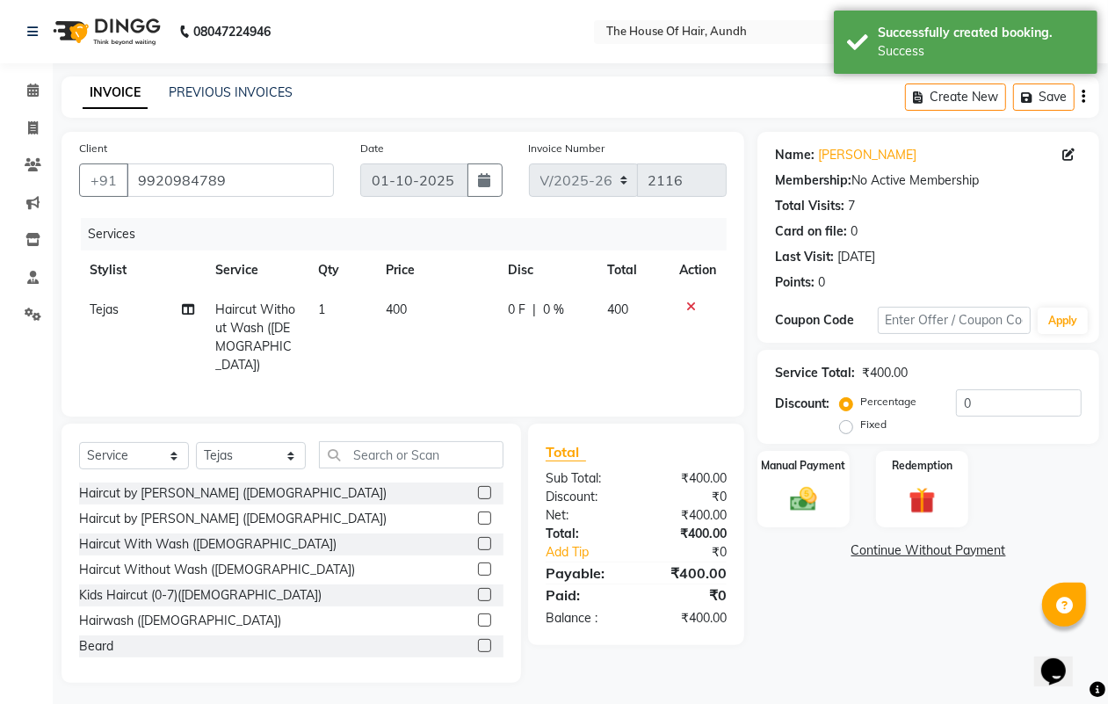
click at [478, 641] on label at bounding box center [484, 645] width 13 height 13
click at [478, 641] on input "checkbox" at bounding box center [483, 645] width 11 height 11
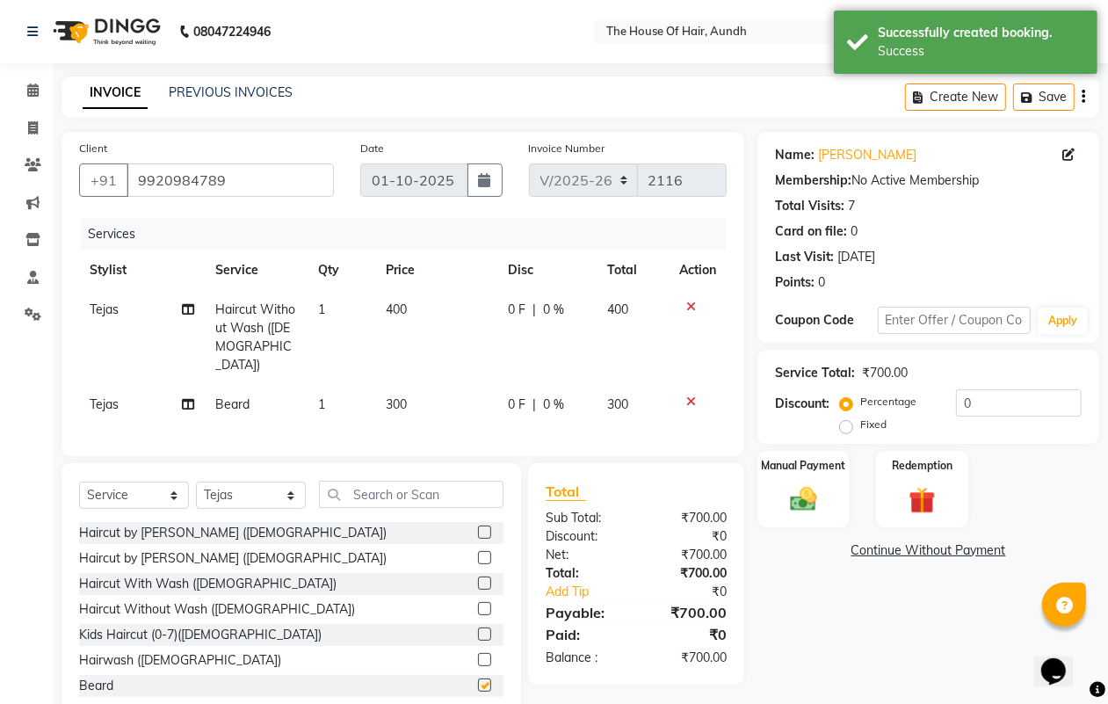
checkbox input "false"
click at [253, 481] on select "Select Stylist [PERSON_NAME] [PERSON_NAME] [PERSON_NAME] [PERSON_NAME]" at bounding box center [251, 494] width 110 height 27
select select "26196"
click at [196, 481] on select "Select Stylist [PERSON_NAME] [PERSON_NAME] [PERSON_NAME] [PERSON_NAME]" at bounding box center [251, 494] width 110 height 27
click at [422, 492] on input "text" at bounding box center [411, 494] width 184 height 27
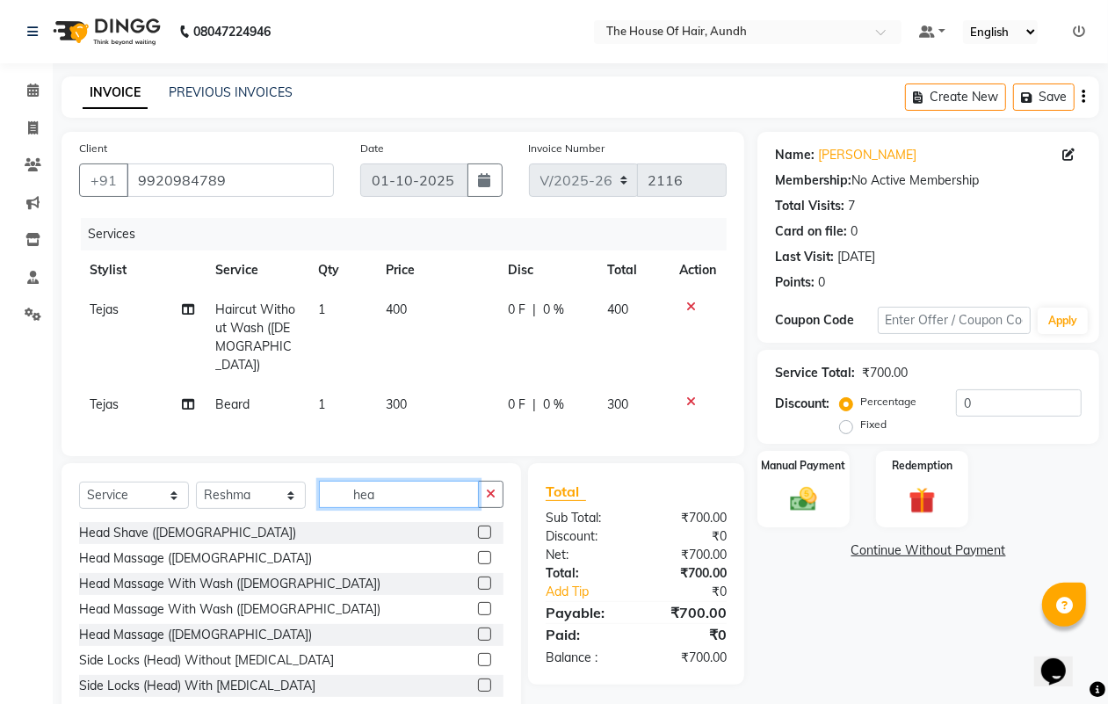
type input "hea"
click at [478, 555] on label at bounding box center [484, 557] width 13 height 13
click at [478, 555] on input "checkbox" at bounding box center [483, 558] width 11 height 11
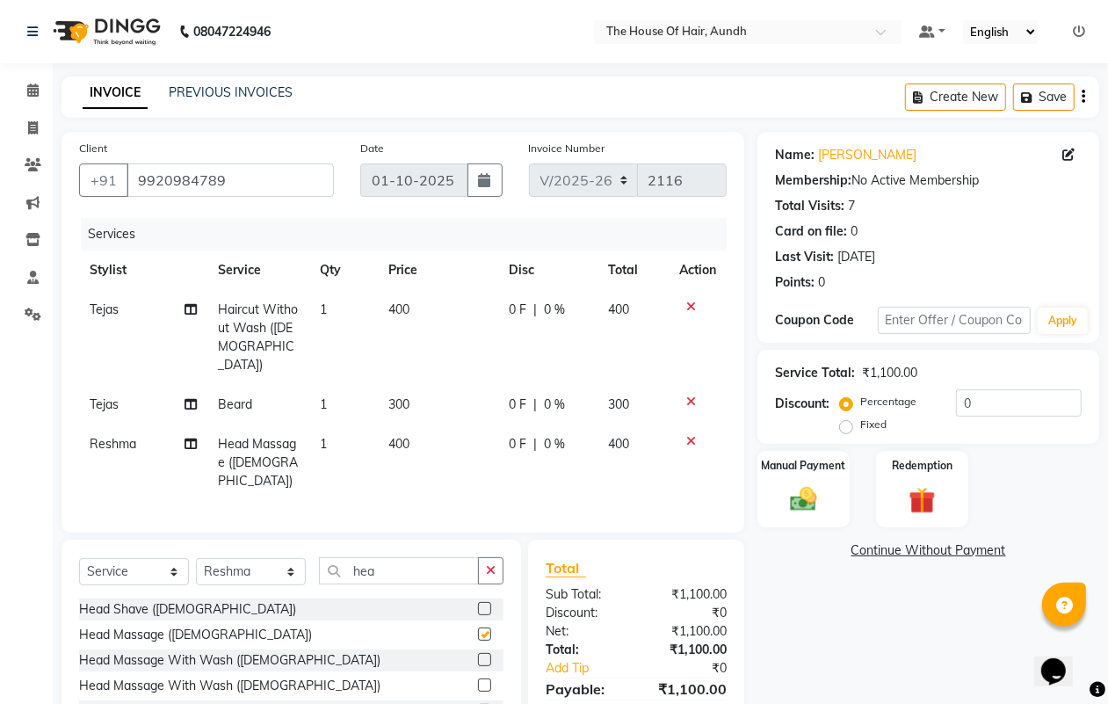
checkbox input "false"
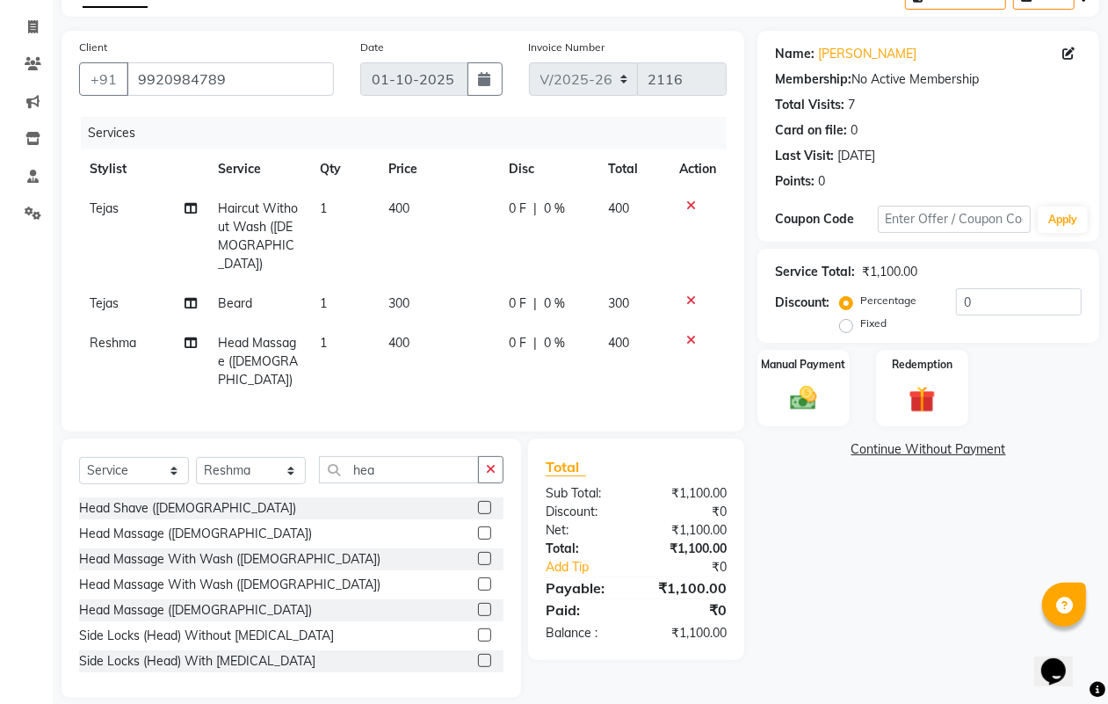
click at [690, 294] on icon at bounding box center [691, 300] width 10 height 12
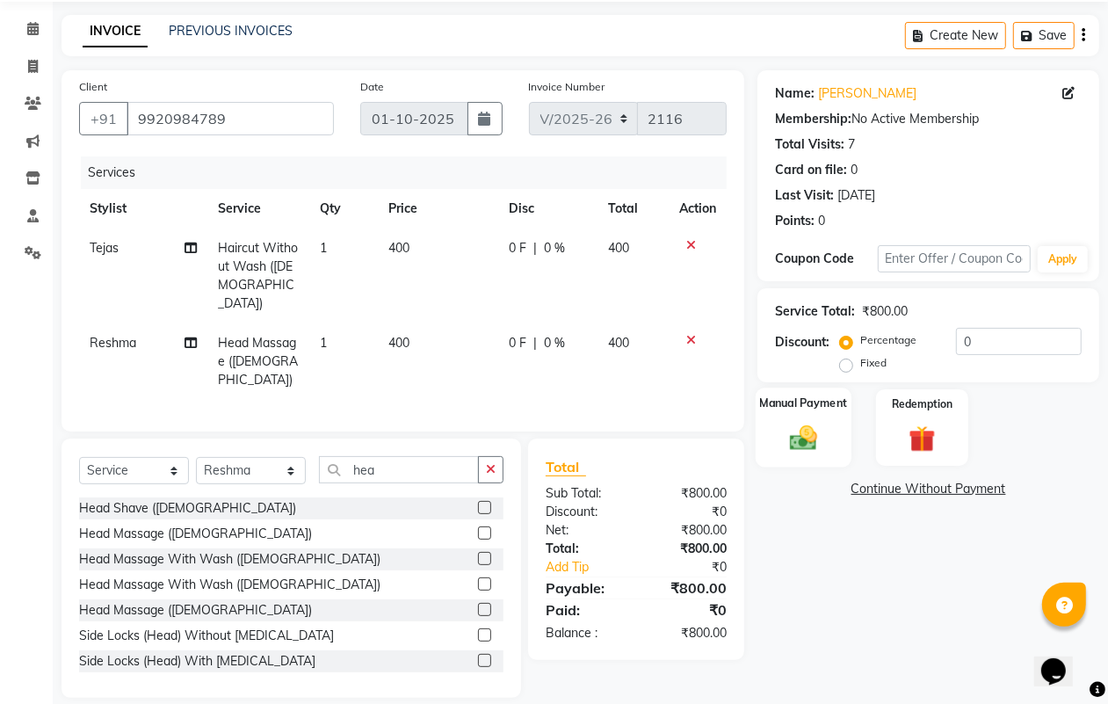
click at [800, 453] on div "Manual Payment" at bounding box center [803, 427] width 96 height 80
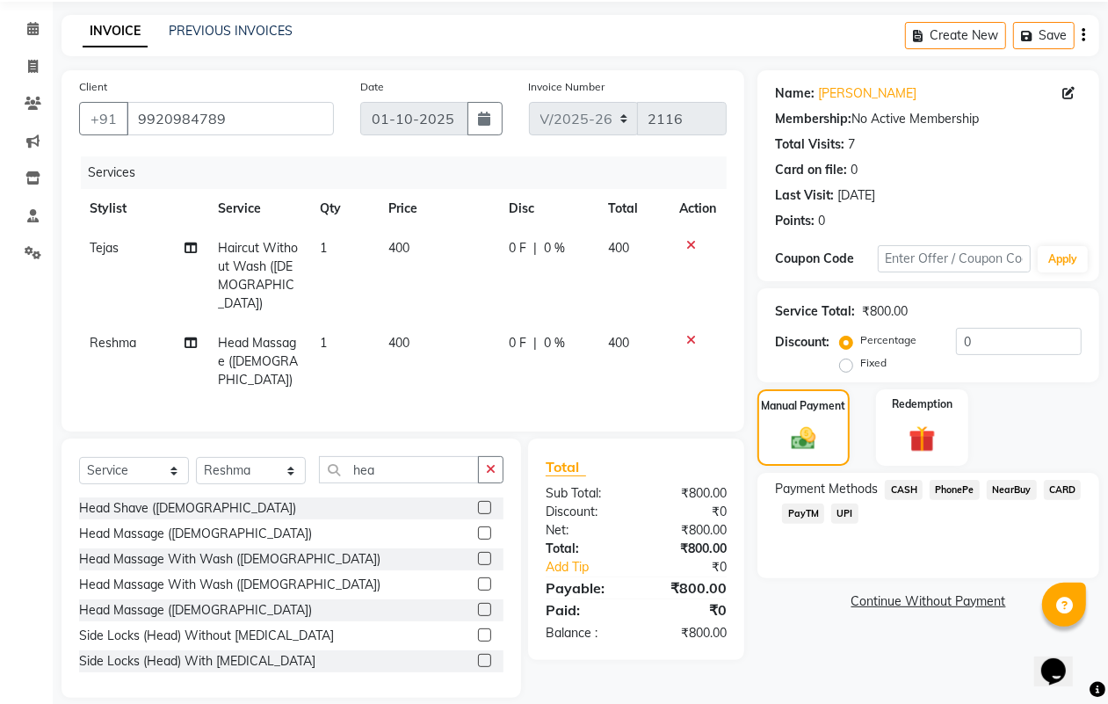
click at [841, 507] on span "UPI" at bounding box center [844, 513] width 27 height 20
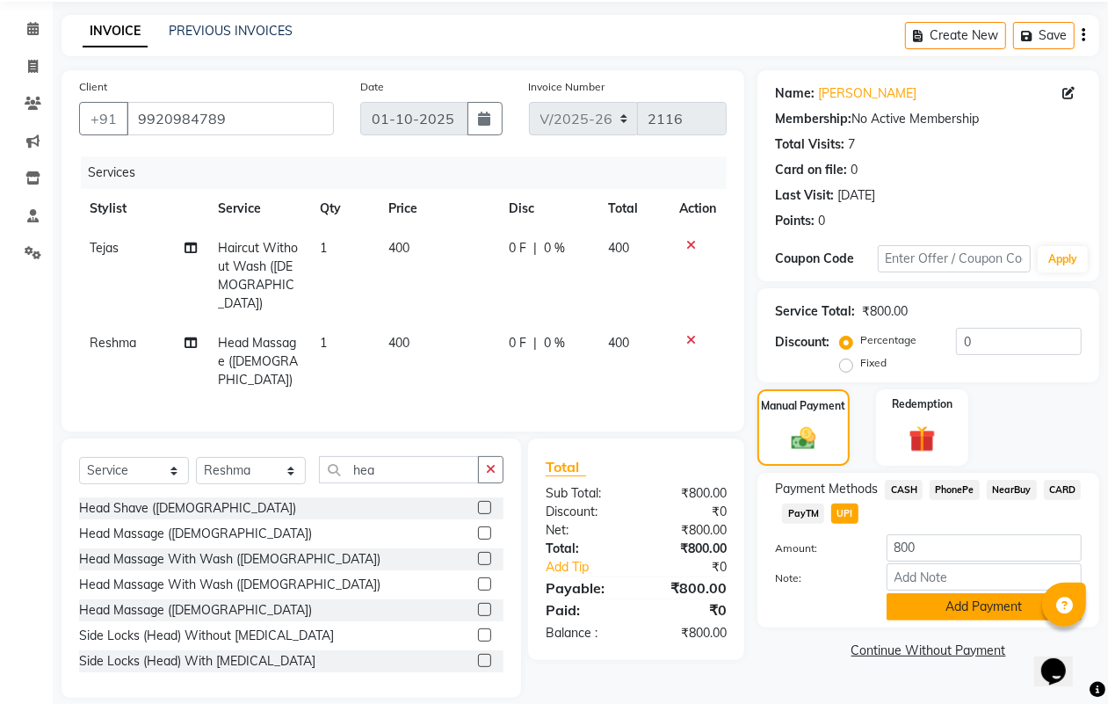
click at [956, 609] on button "Add Payment" at bounding box center [983, 606] width 195 height 27
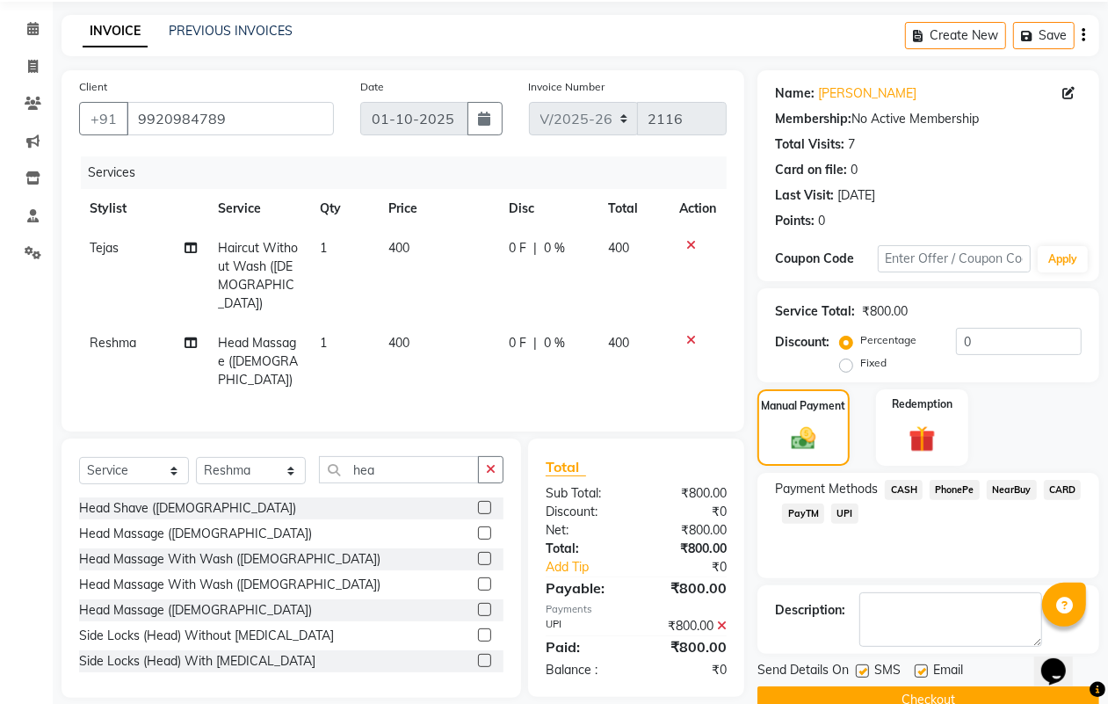
scroll to position [98, 0]
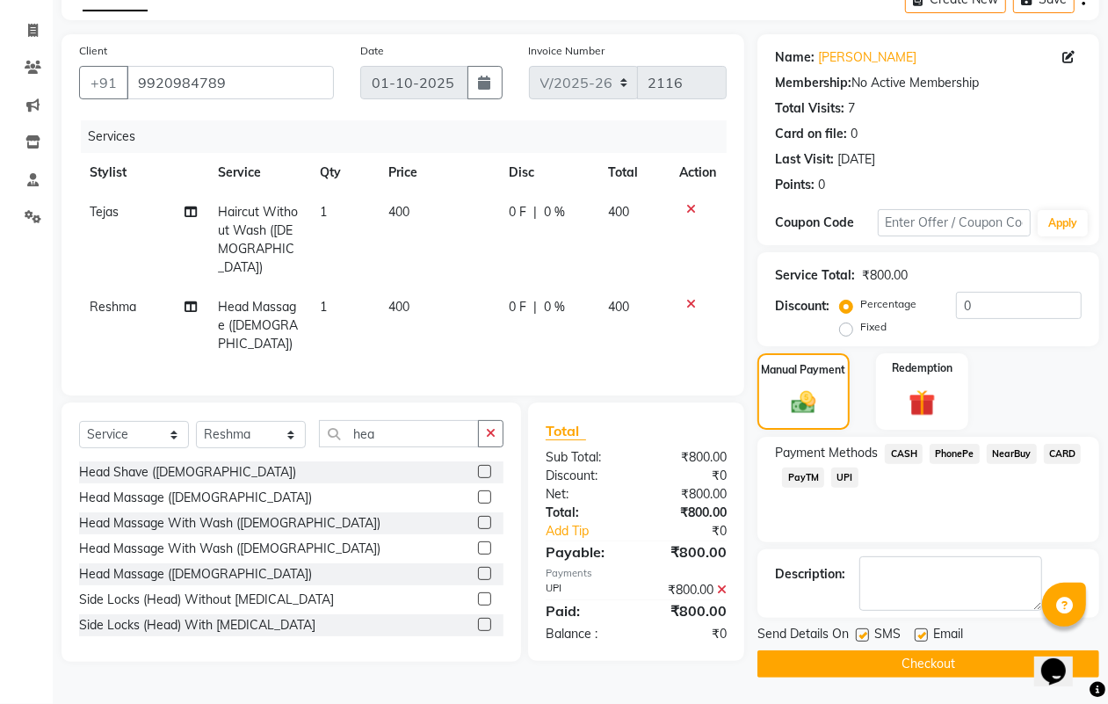
click at [907, 653] on button "Checkout" at bounding box center [928, 663] width 342 height 27
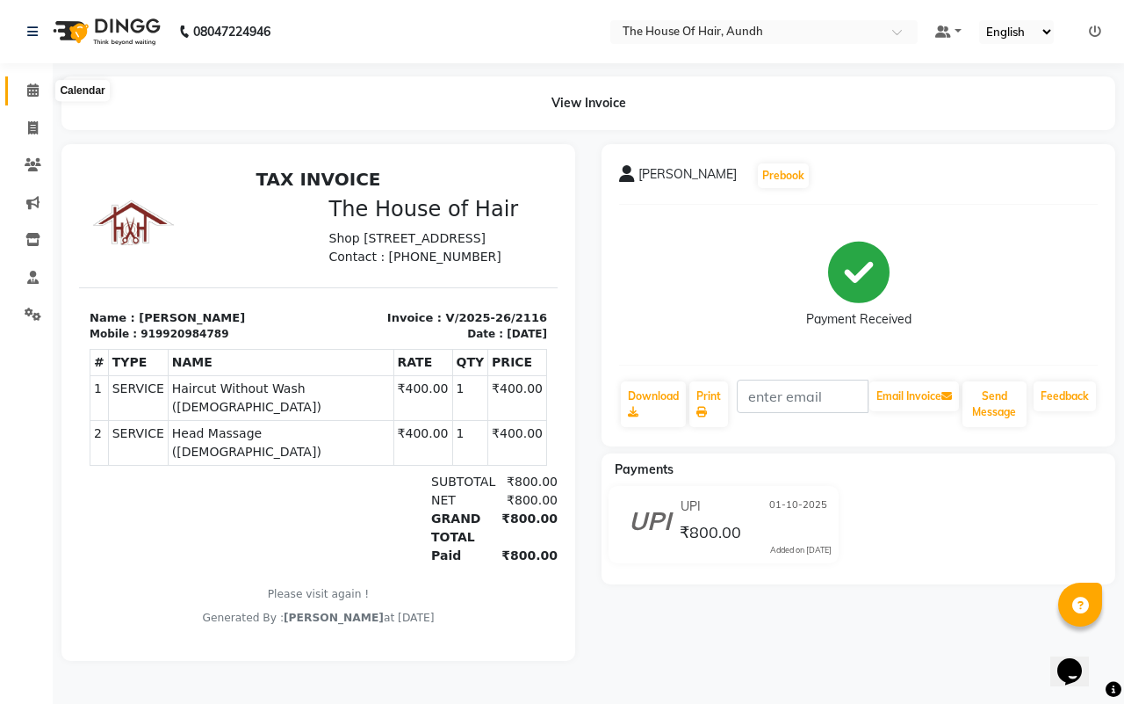
click at [37, 88] on icon at bounding box center [32, 89] width 11 height 13
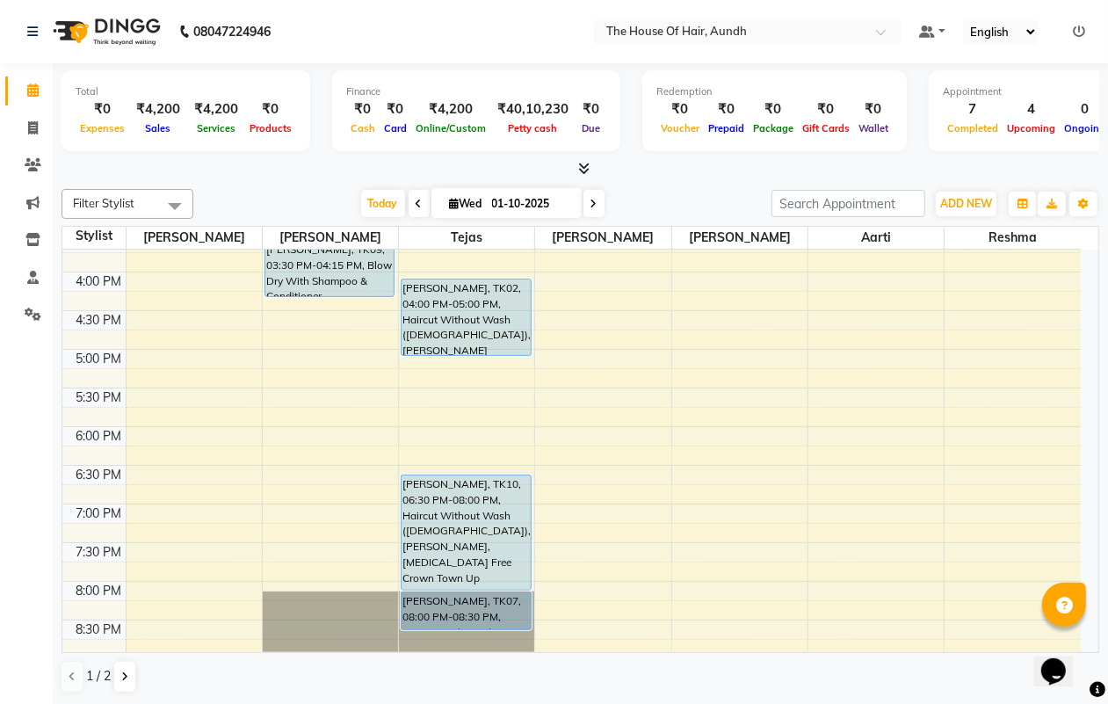
scroll to position [691, 0]
